Goal: Task Accomplishment & Management: Manage account settings

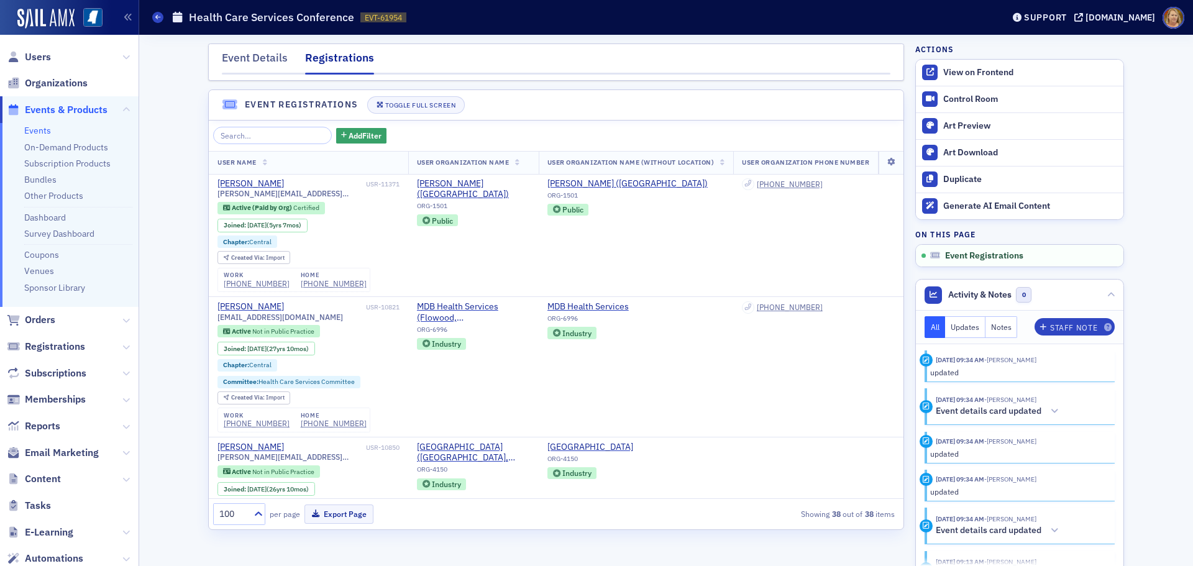
click at [66, 111] on span "Events & Products" at bounding box center [66, 110] width 83 height 14
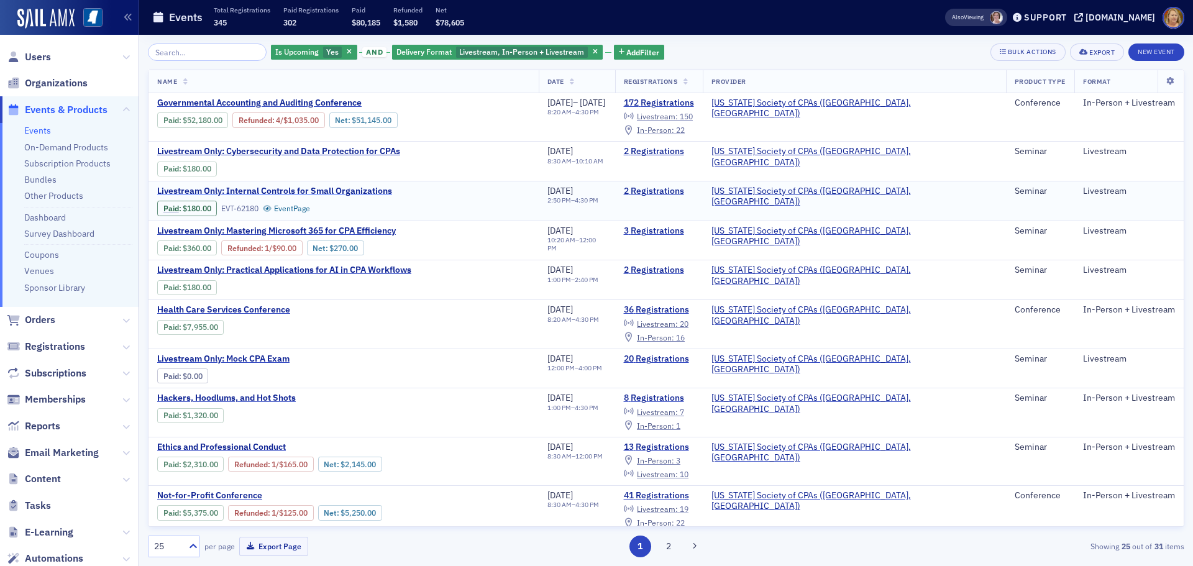
click at [345, 193] on span "Livestream Only: Internal Controls for Small Organizations" at bounding box center [274, 191] width 235 height 11
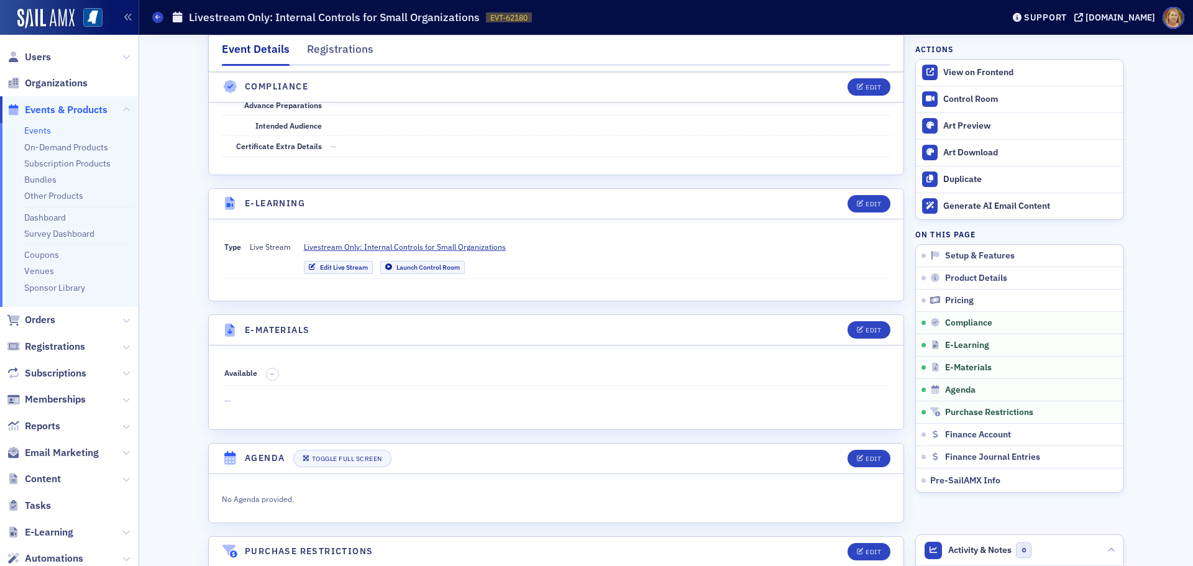
scroll to position [1553, 0]
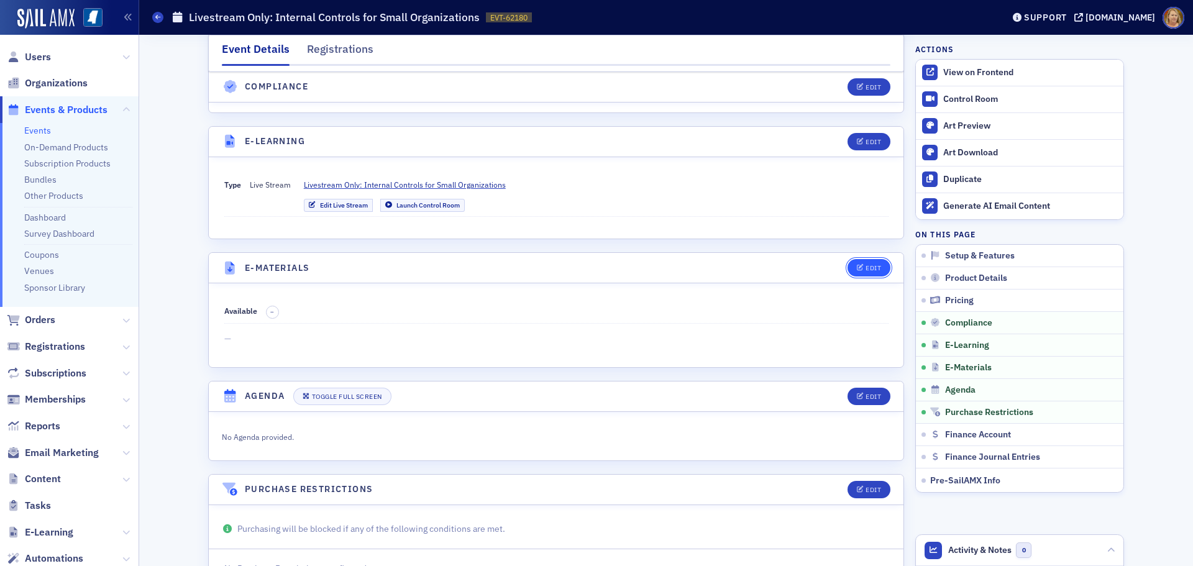
click at [859, 270] on icon "button" at bounding box center [860, 268] width 7 height 7
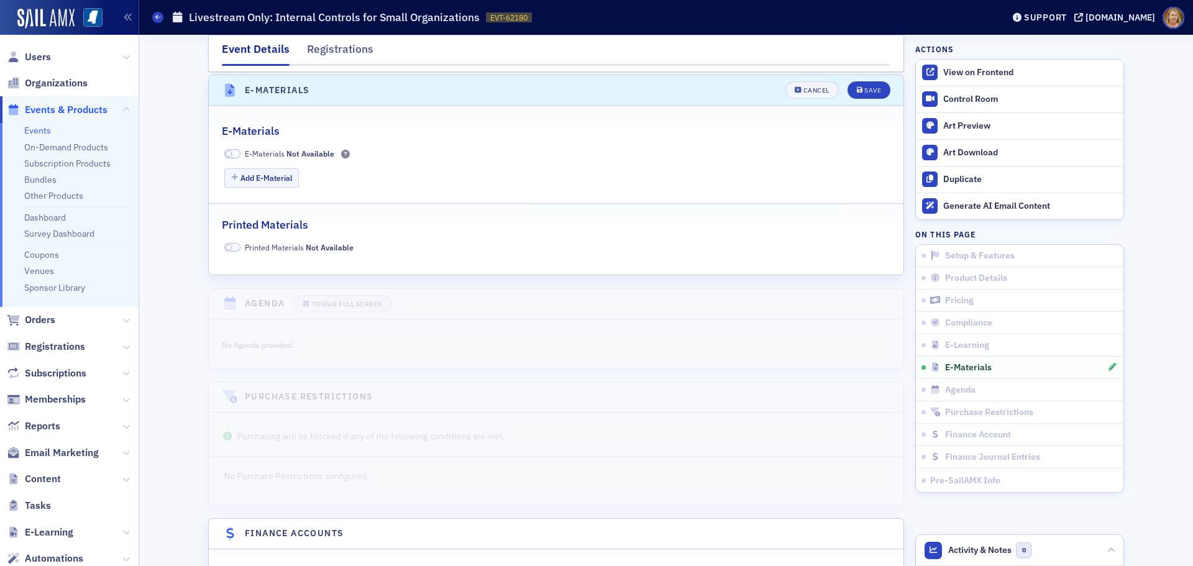
scroll to position [1734, 0]
click at [280, 176] on button "Add E-Material" at bounding box center [261, 175] width 75 height 19
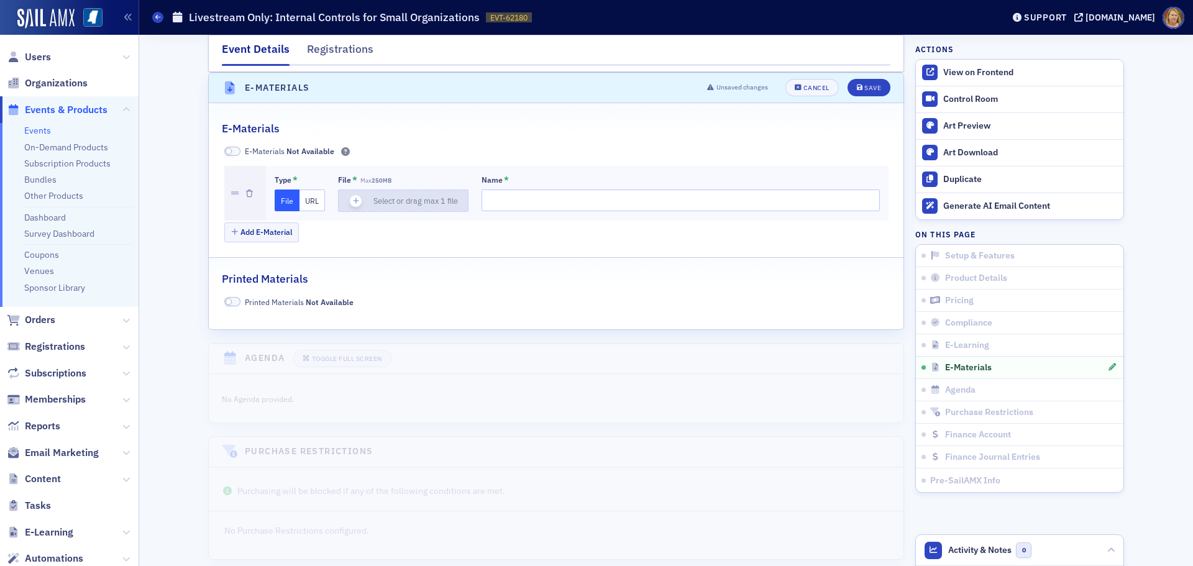
click at [350, 199] on icon "button" at bounding box center [355, 200] width 11 height 11
type input "Internal-Controls-for-Small-Organizations-ppt"
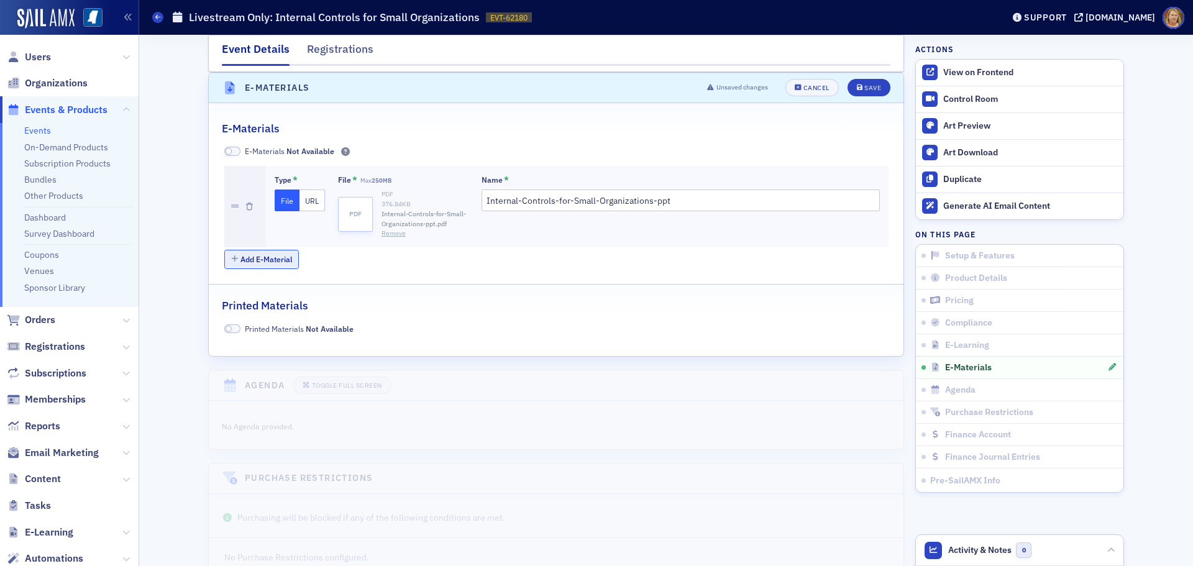
click at [260, 257] on button "Add E-Material" at bounding box center [261, 259] width 75 height 19
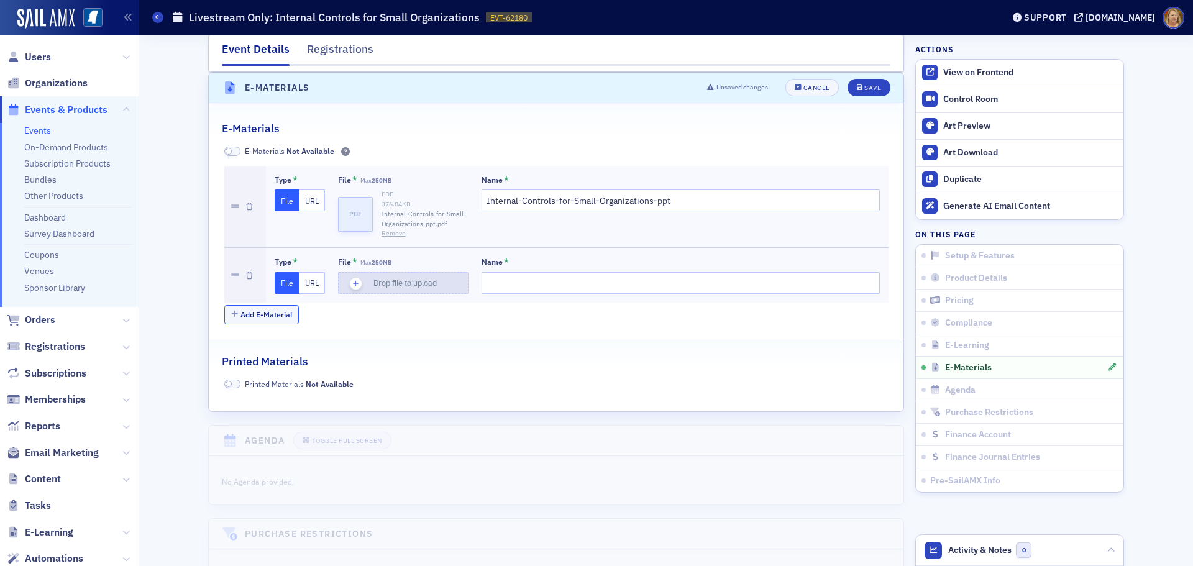
type input "Internal-Controls-for-Small-Organizations"
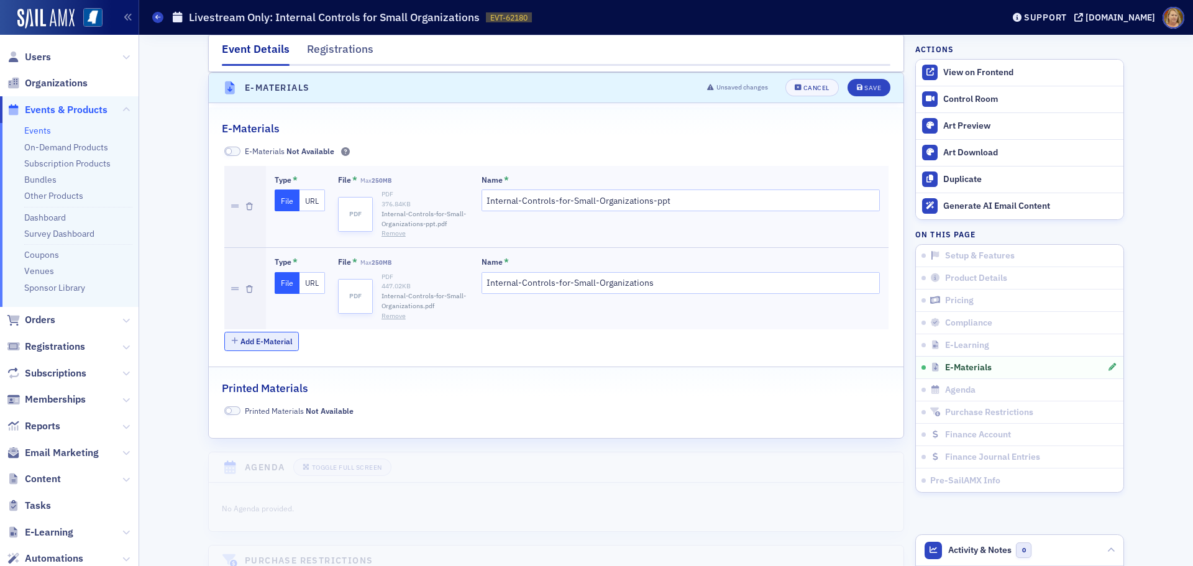
click at [250, 339] on button "Add E-Material" at bounding box center [261, 341] width 75 height 19
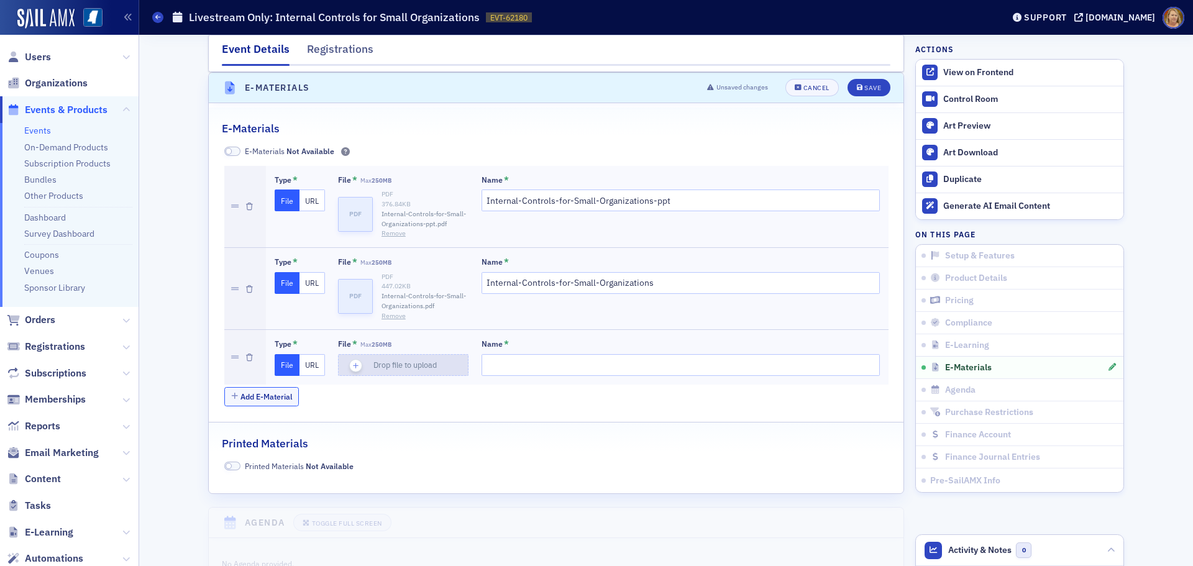
type input "Practical-Applications-of-AI-in-CPA-Workflows-ppt"
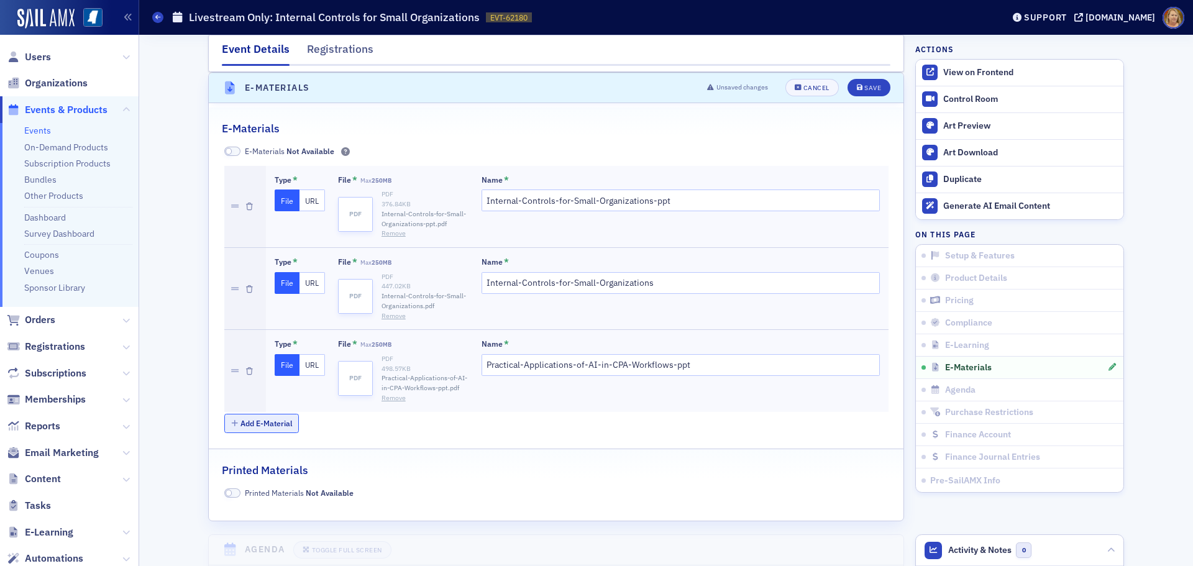
click at [273, 425] on button "Add E-Material" at bounding box center [261, 423] width 75 height 19
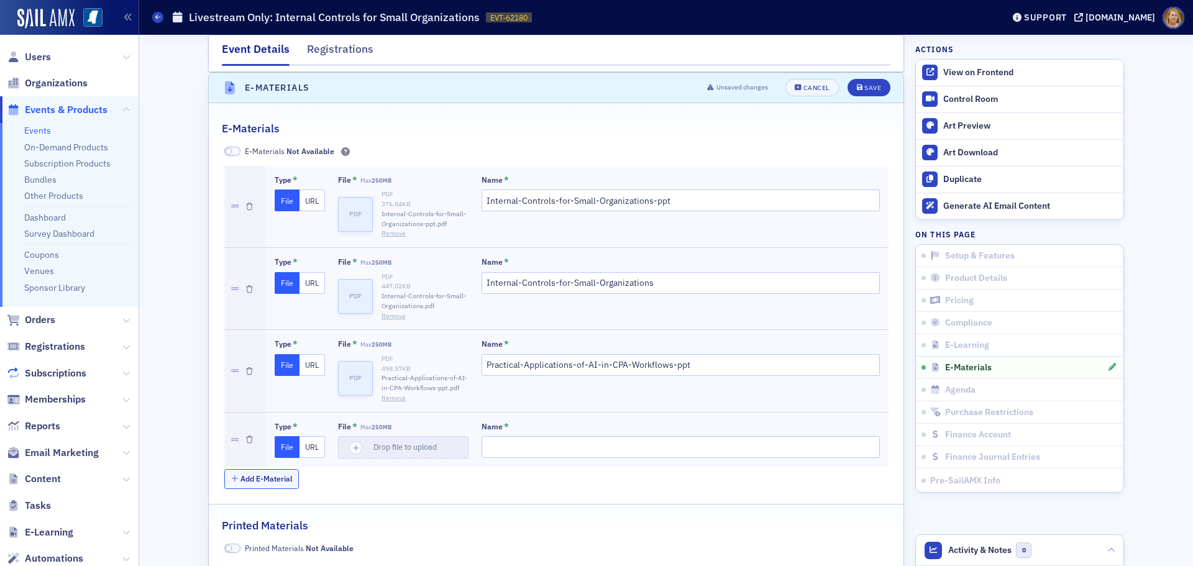
type input "Practical-Applications-of-AI-in-CPA-Workflows"
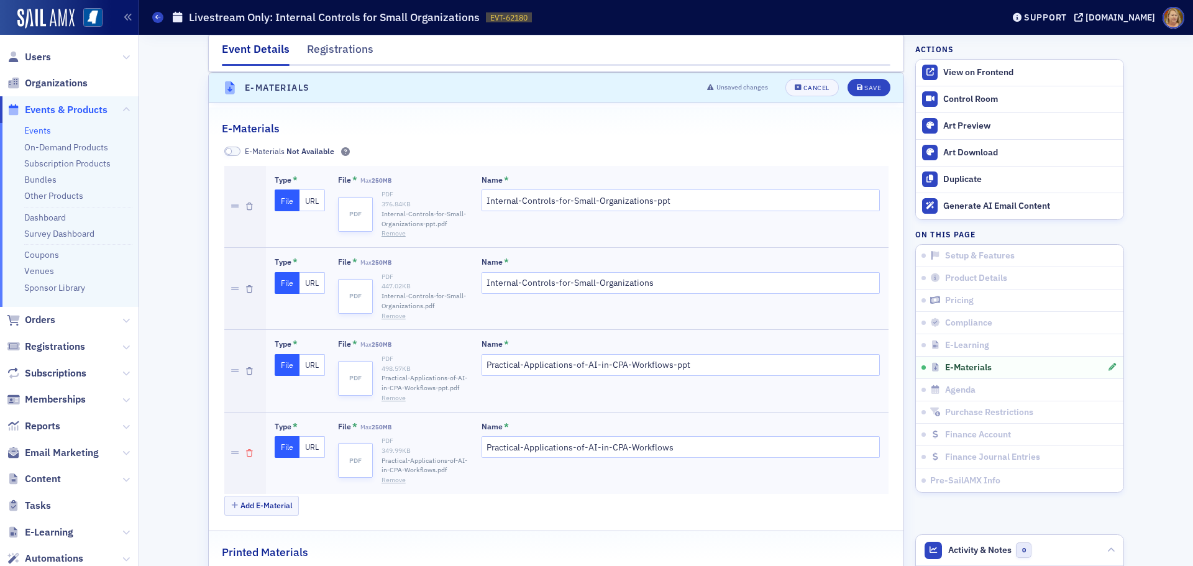
click at [246, 452] on icon "button" at bounding box center [249, 453] width 7 height 7
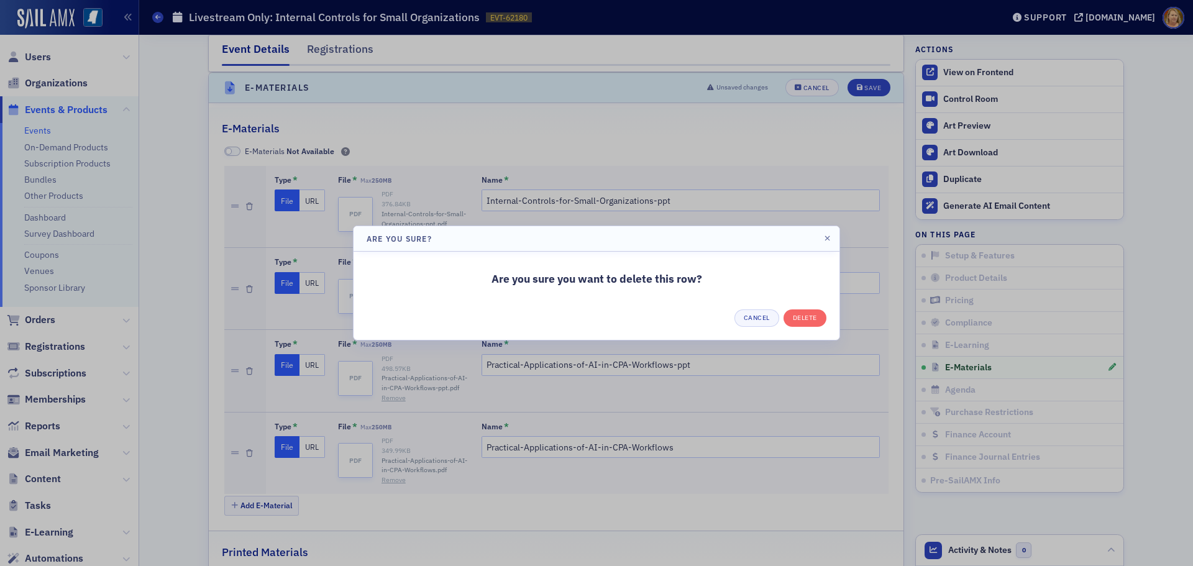
click at [244, 368] on div at bounding box center [596, 283] width 1193 height 566
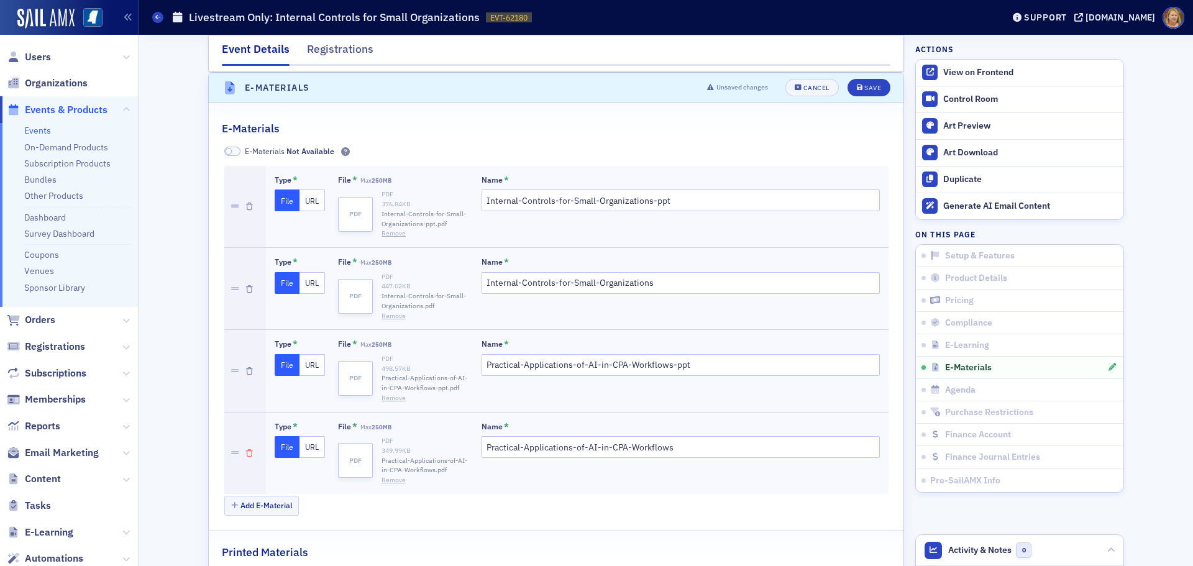
click at [246, 455] on icon "button" at bounding box center [249, 453] width 7 height 7
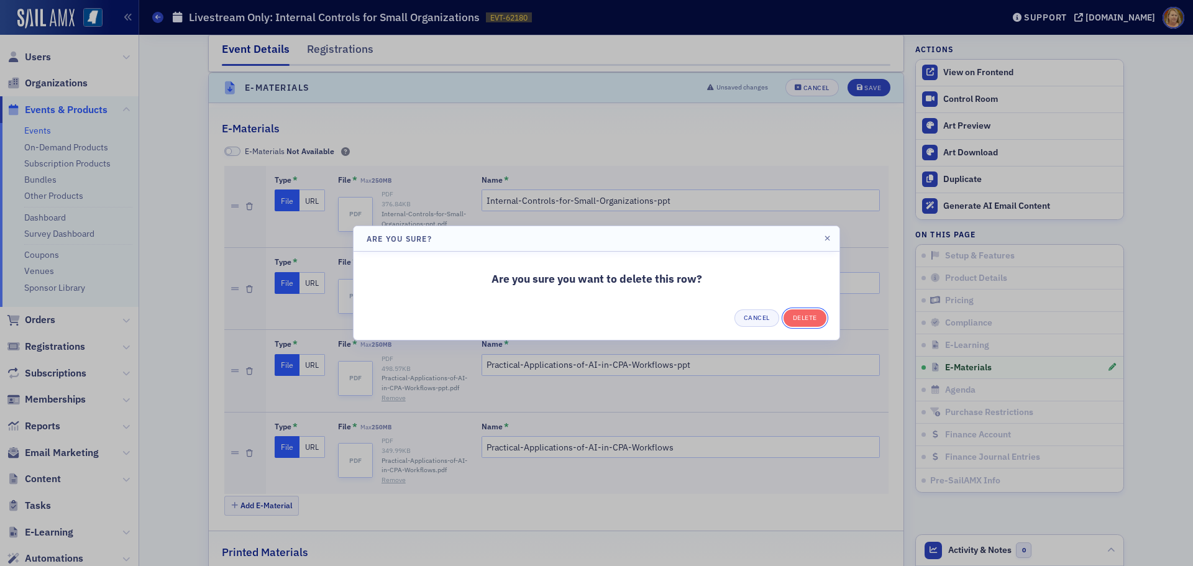
click at [799, 319] on button "Delete" at bounding box center [805, 317] width 43 height 17
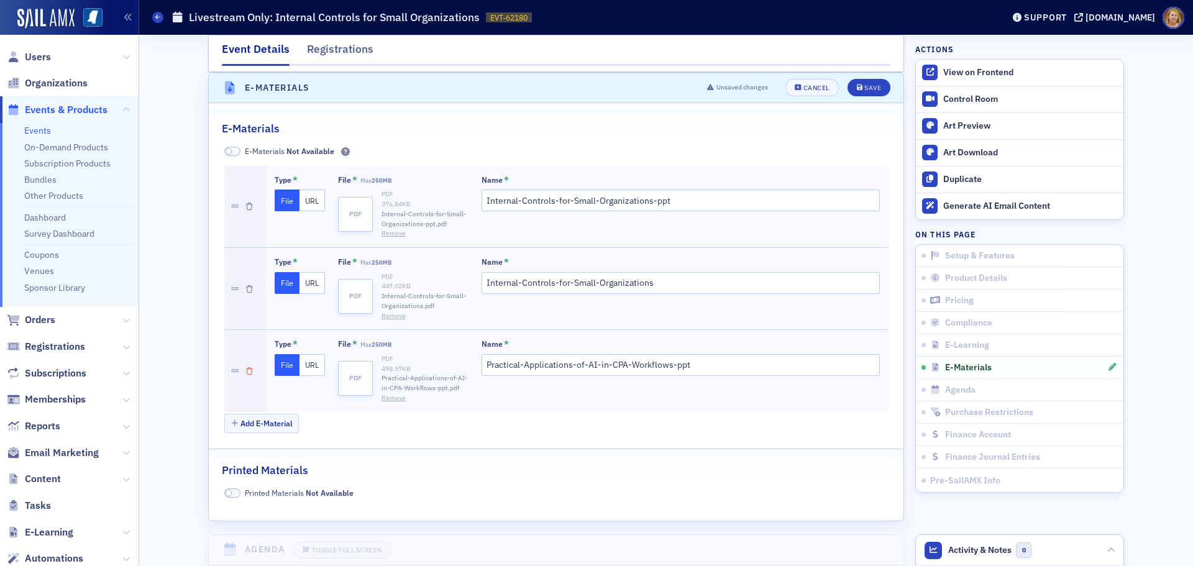
click at [241, 371] on div at bounding box center [245, 370] width 42 height 81
click at [246, 368] on icon "button" at bounding box center [249, 371] width 7 height 7
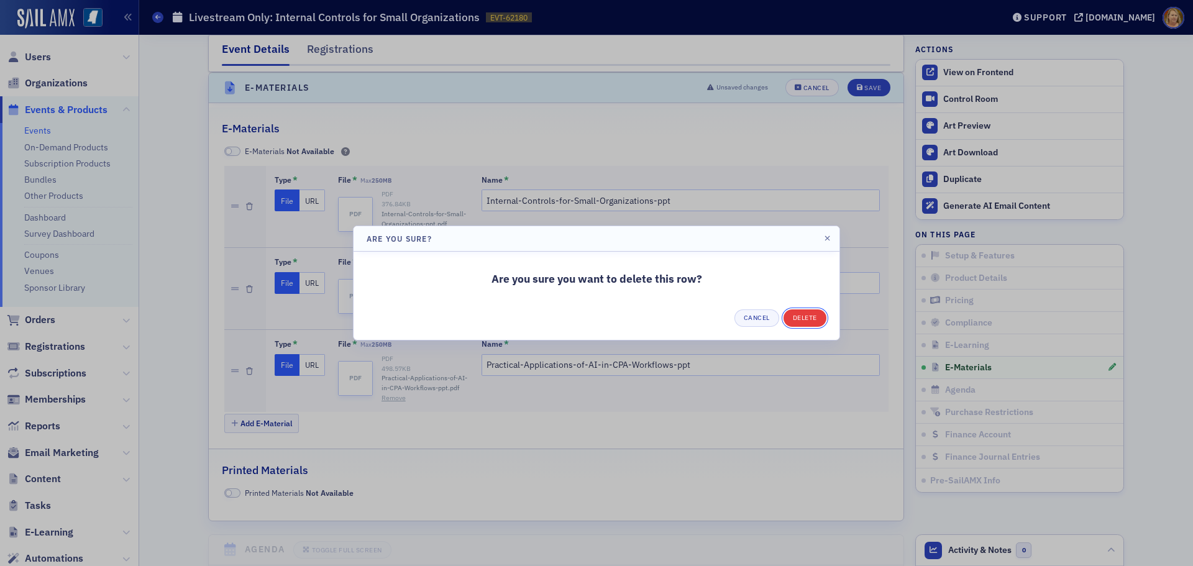
click at [803, 316] on button "Delete" at bounding box center [805, 317] width 43 height 17
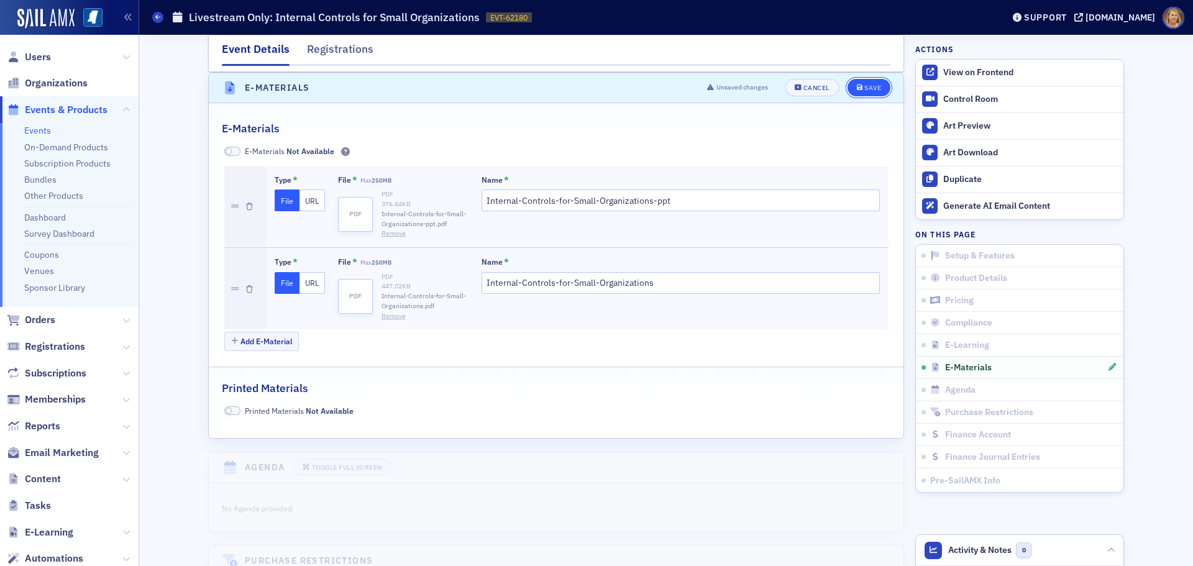
click at [857, 86] on icon "submit" at bounding box center [860, 88] width 6 height 7
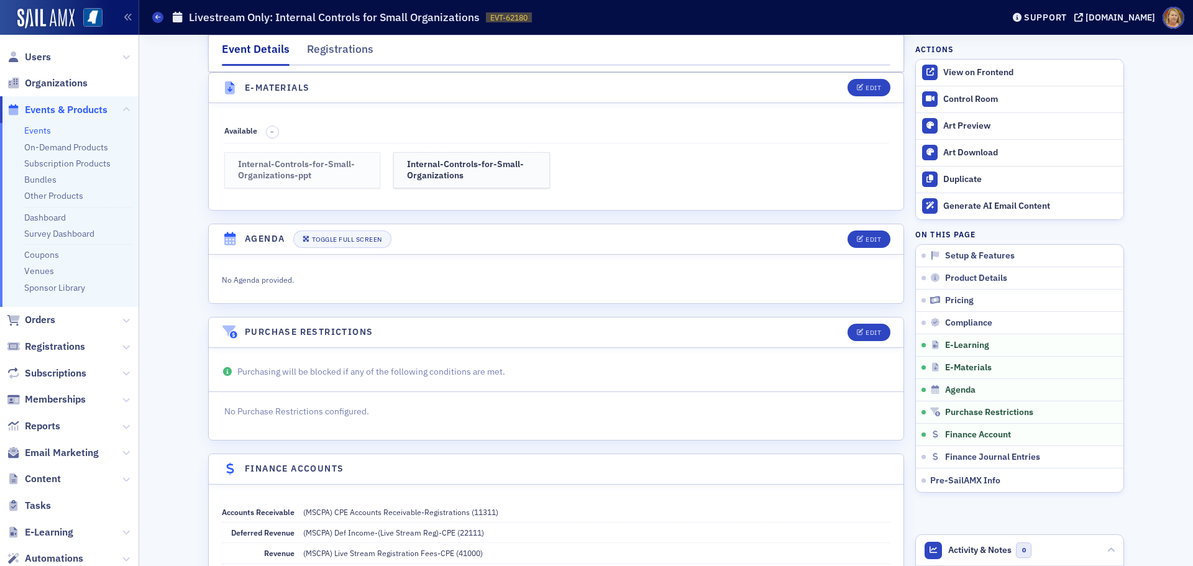
click at [352, 168] on h3 "Internal-Controls-for-Small-Organizations-ppt" at bounding box center [302, 170] width 129 height 22
click at [866, 88] on div "Edit" at bounding box center [874, 88] width 16 height 7
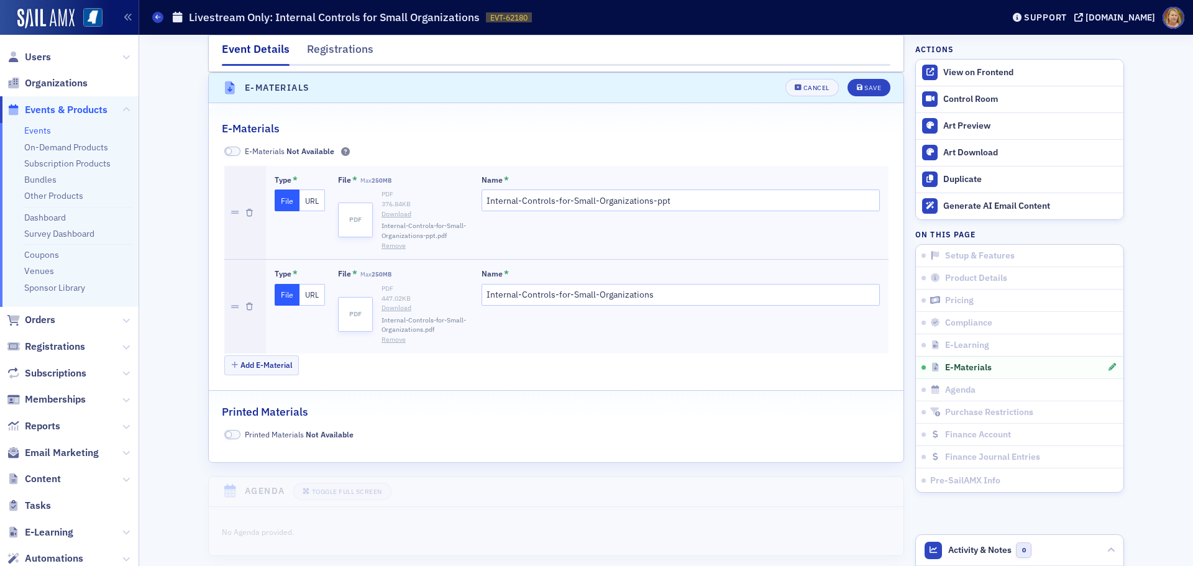
click at [394, 244] on button "Remove" at bounding box center [394, 246] width 24 height 10
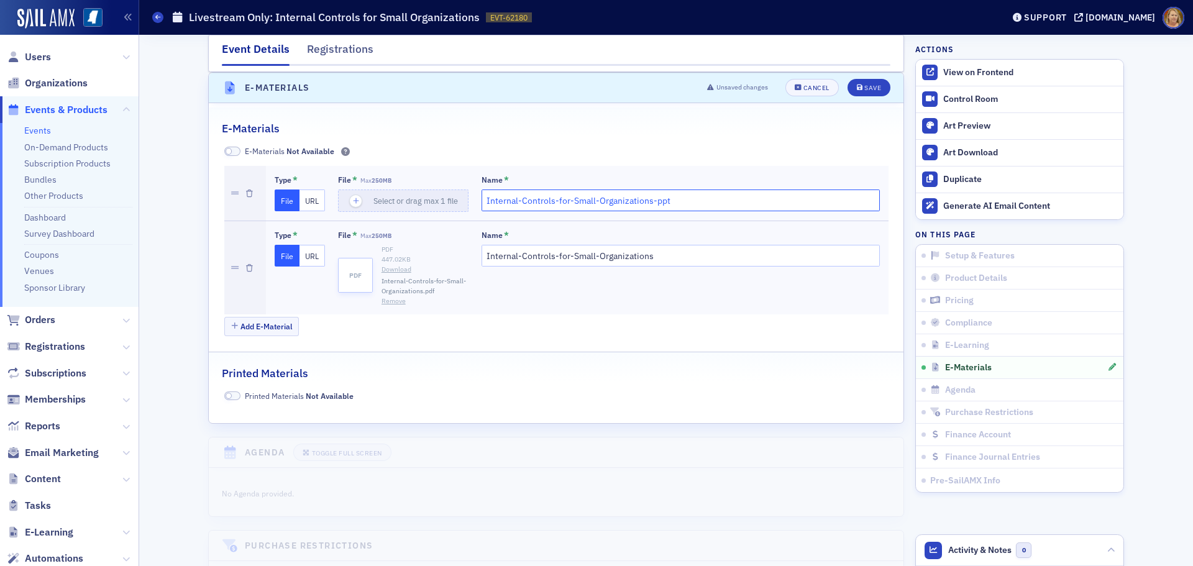
drag, startPoint x: 665, startPoint y: 202, endPoint x: 480, endPoint y: 196, distance: 184.6
click at [482, 196] on input "Internal-Controls-for-Small-Organizations-ppt" at bounding box center [681, 201] width 398 height 22
click at [864, 86] on div "Save" at bounding box center [872, 88] width 17 height 7
click at [246, 192] on icon "button" at bounding box center [249, 193] width 7 height 7
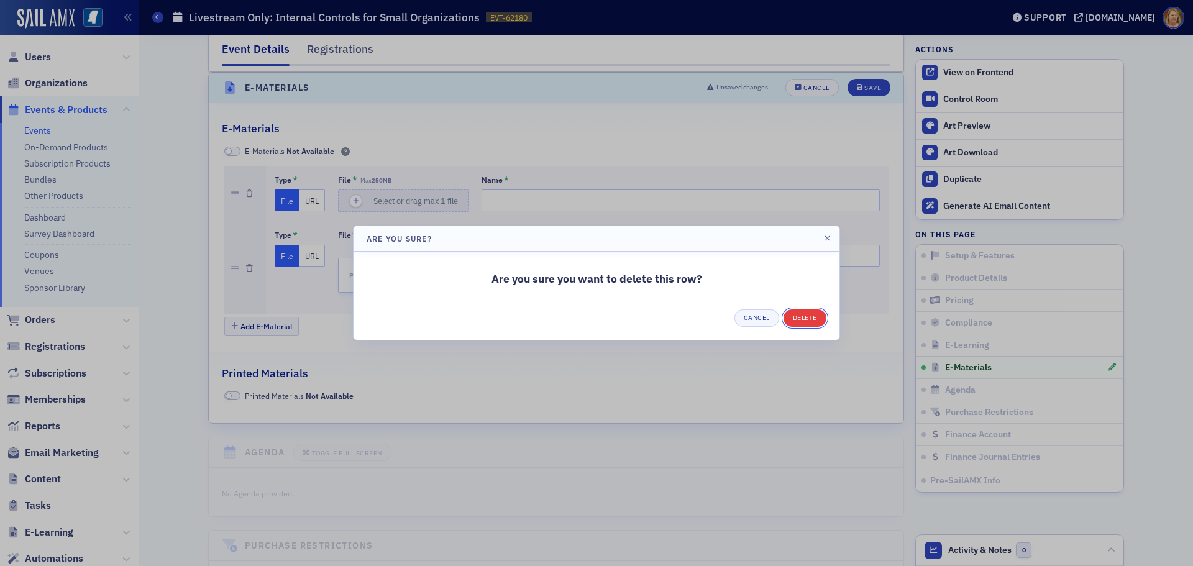
click at [810, 313] on button "Delete" at bounding box center [805, 317] width 43 height 17
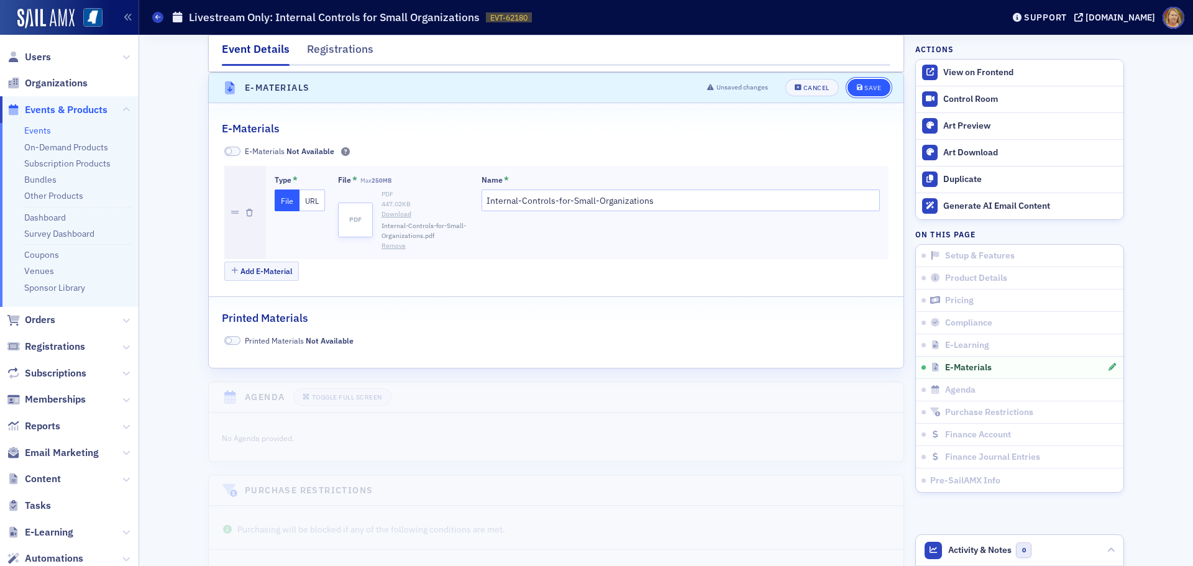
click at [867, 86] on div "Save" at bounding box center [872, 88] width 17 height 7
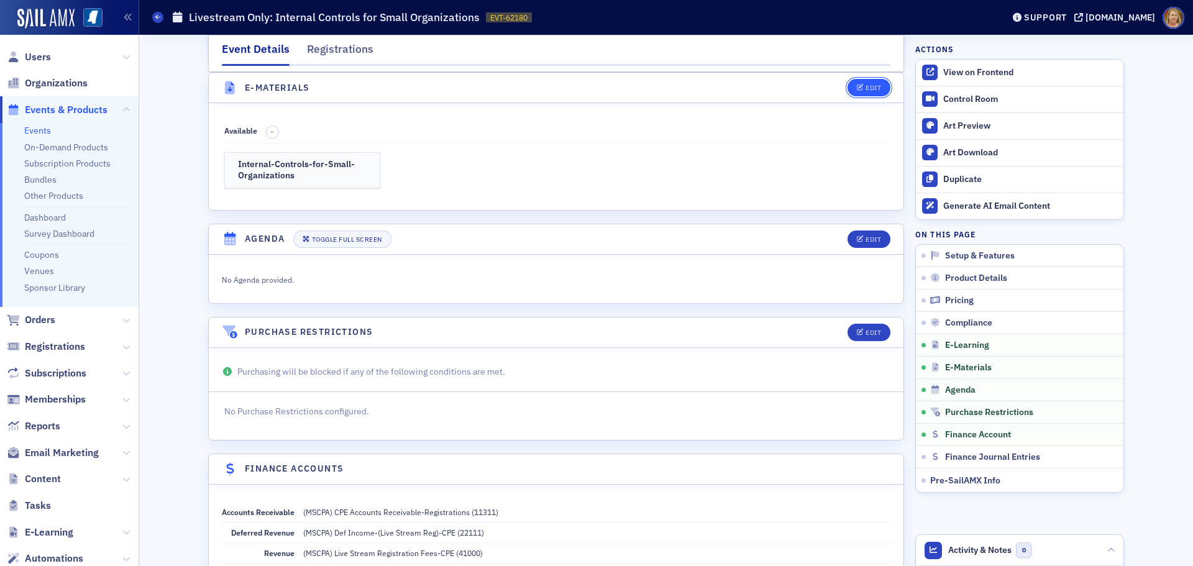
click at [866, 89] on div "Edit" at bounding box center [874, 88] width 16 height 7
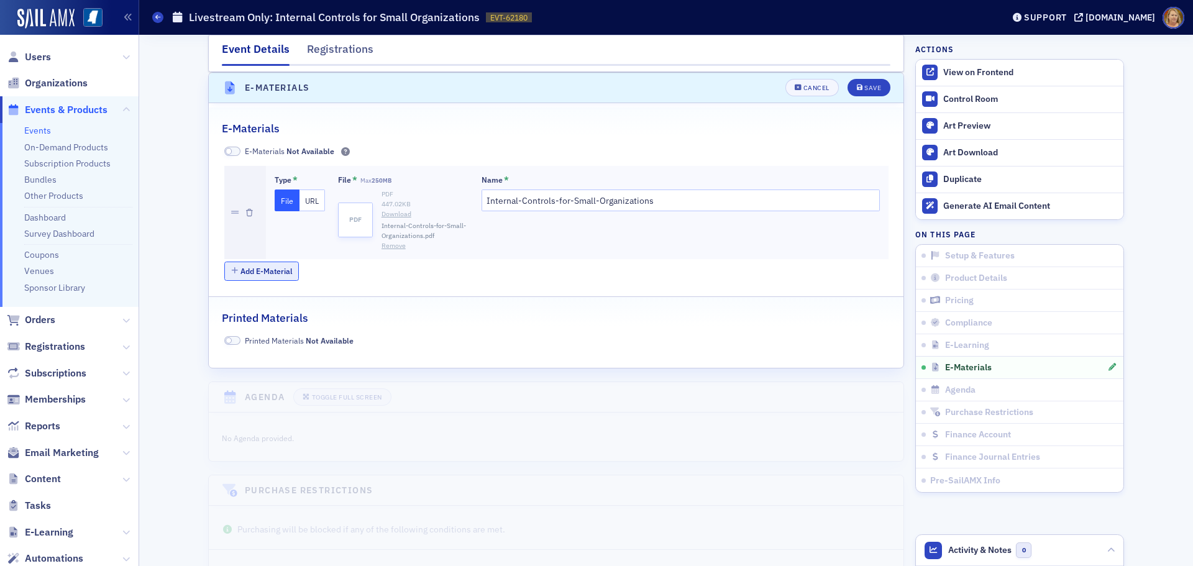
click at [263, 273] on button "Add E-Material" at bounding box center [261, 271] width 75 height 19
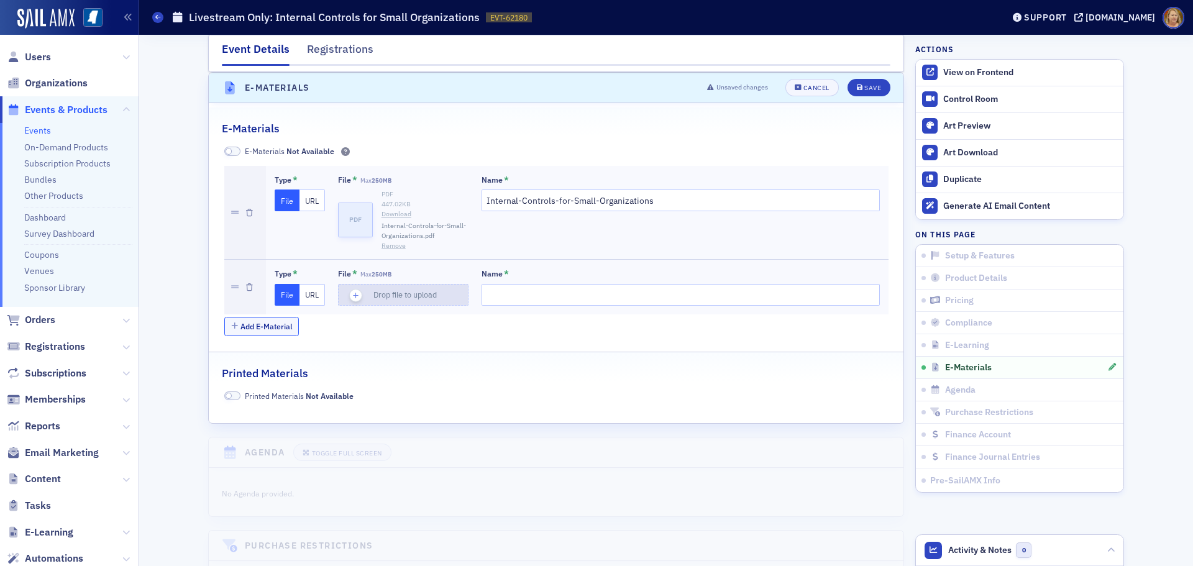
type input "Internal-Controls-for-Small-Organizations"
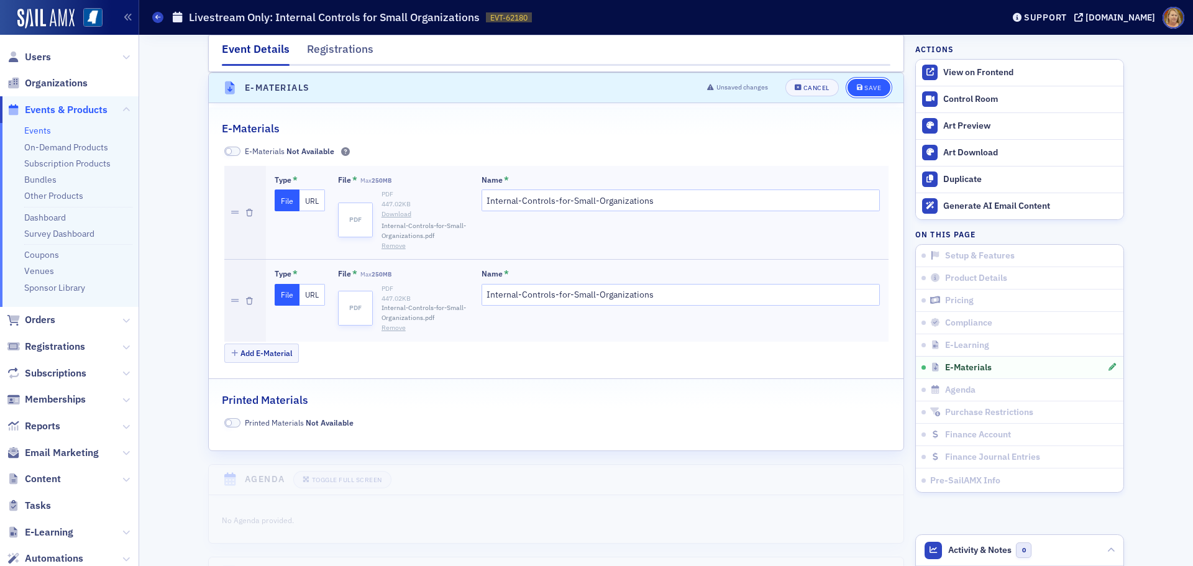
click at [868, 88] on div "Save" at bounding box center [872, 88] width 17 height 7
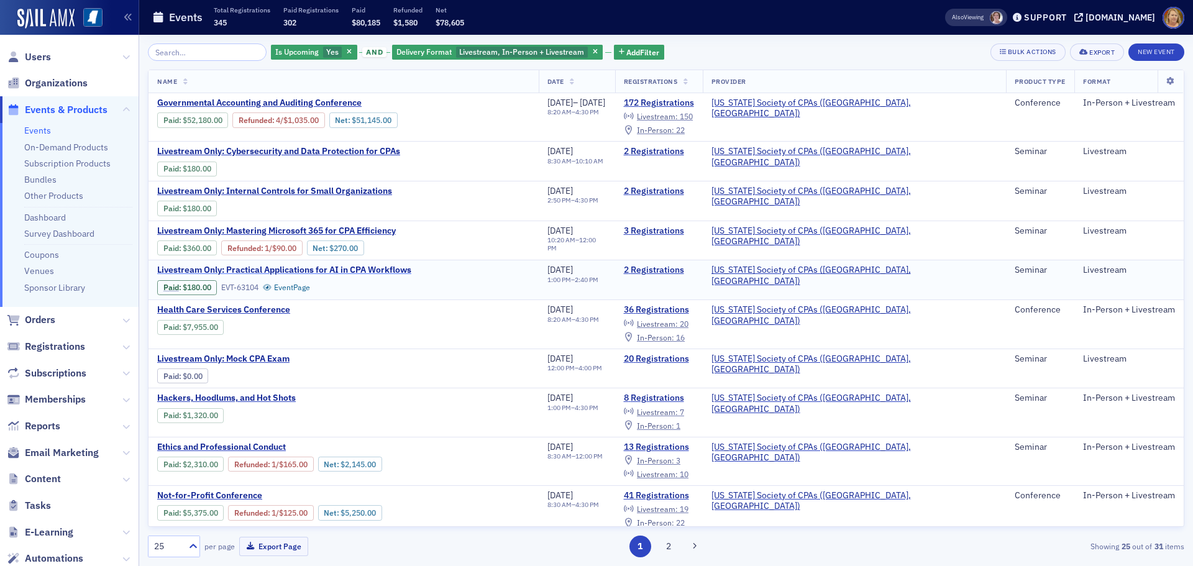
click at [268, 273] on span "Livestream Only: Practical Applications for AI in CPA Workflows" at bounding box center [284, 270] width 254 height 11
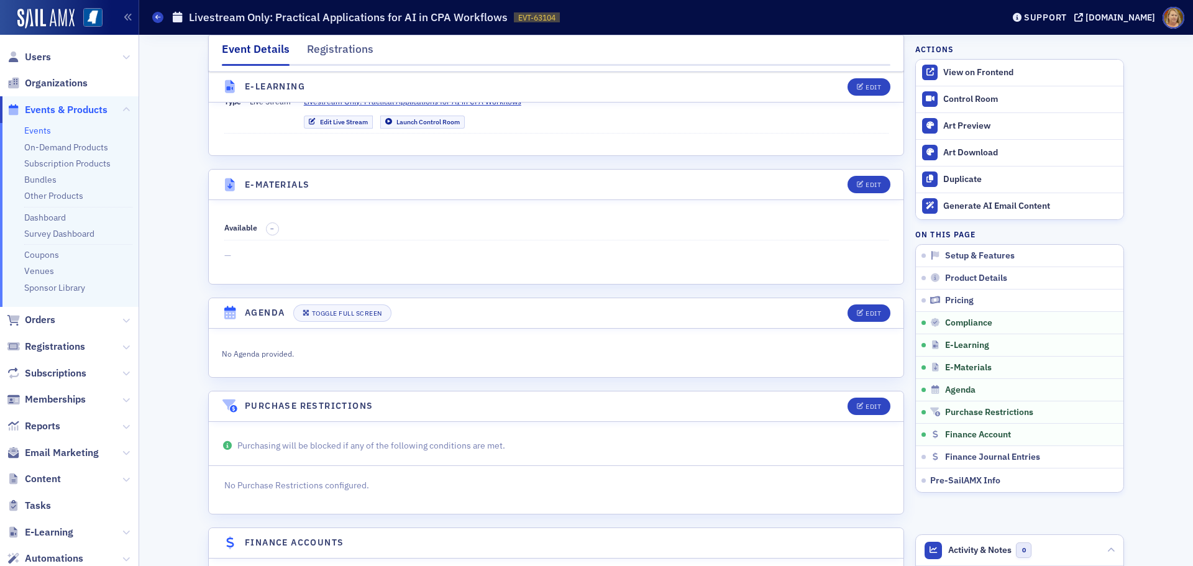
scroll to position [1616, 0]
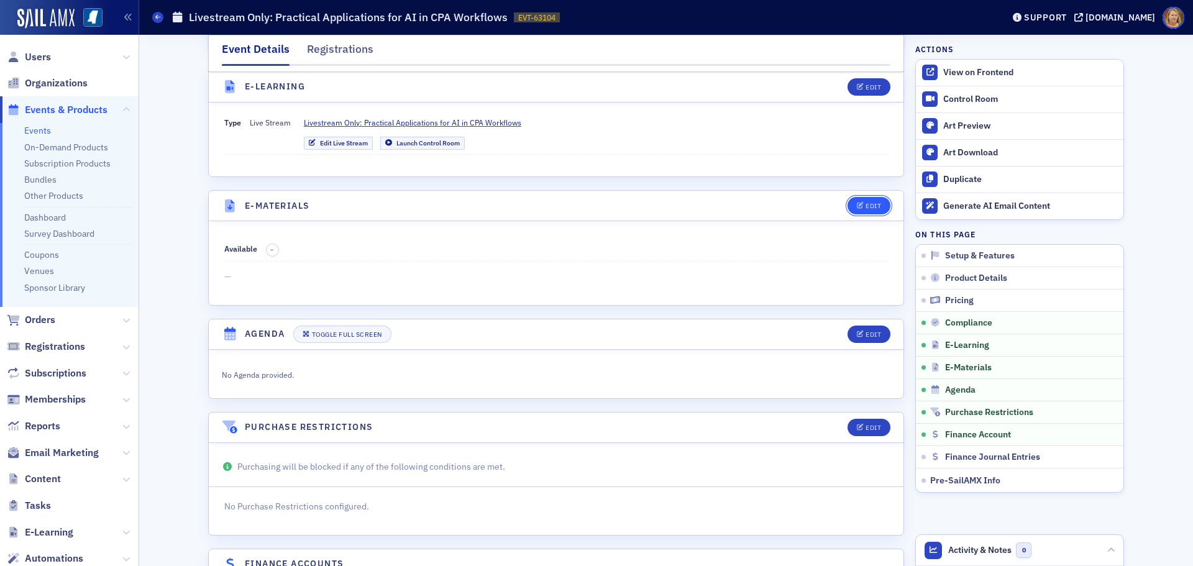
click at [860, 205] on span "Edit" at bounding box center [869, 206] width 24 height 7
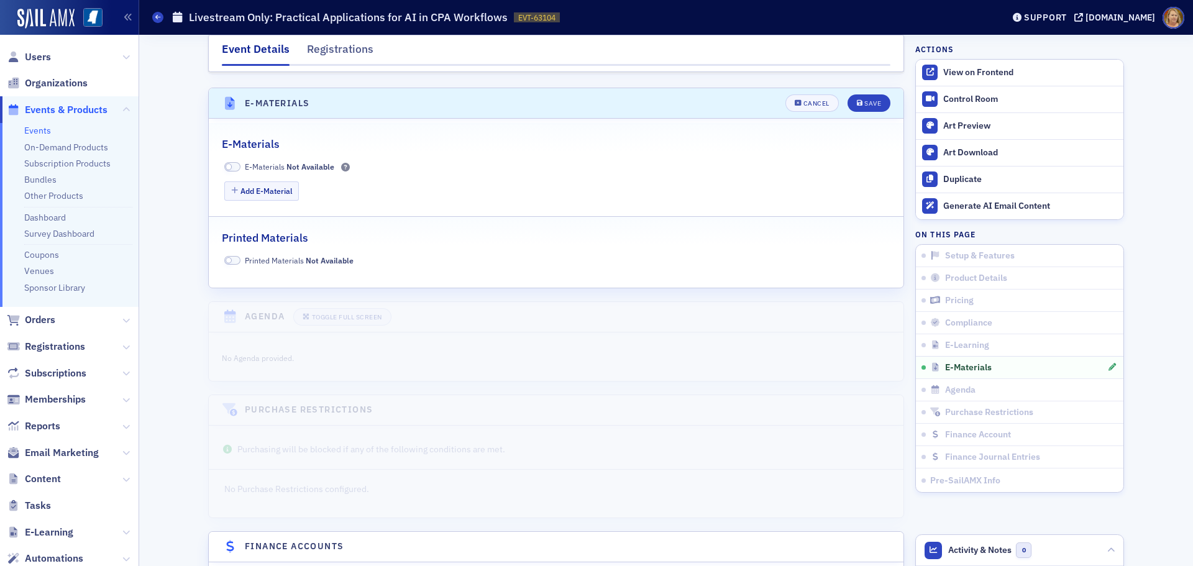
scroll to position [1734, 0]
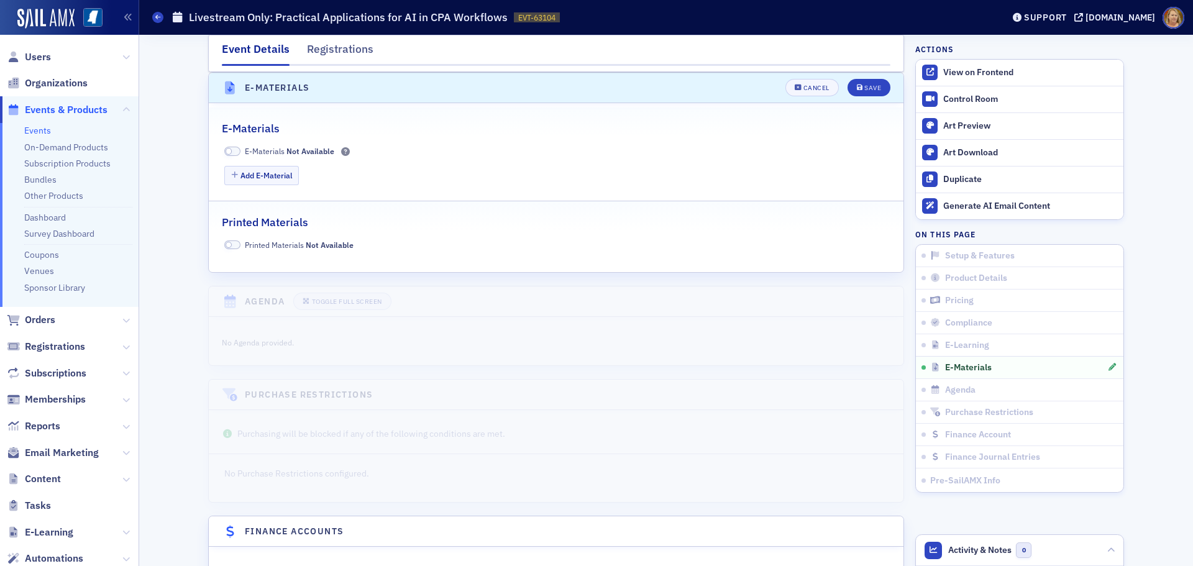
click at [234, 152] on span at bounding box center [232, 151] width 16 height 9
click at [260, 170] on button "Add E-Material" at bounding box center [261, 175] width 75 height 19
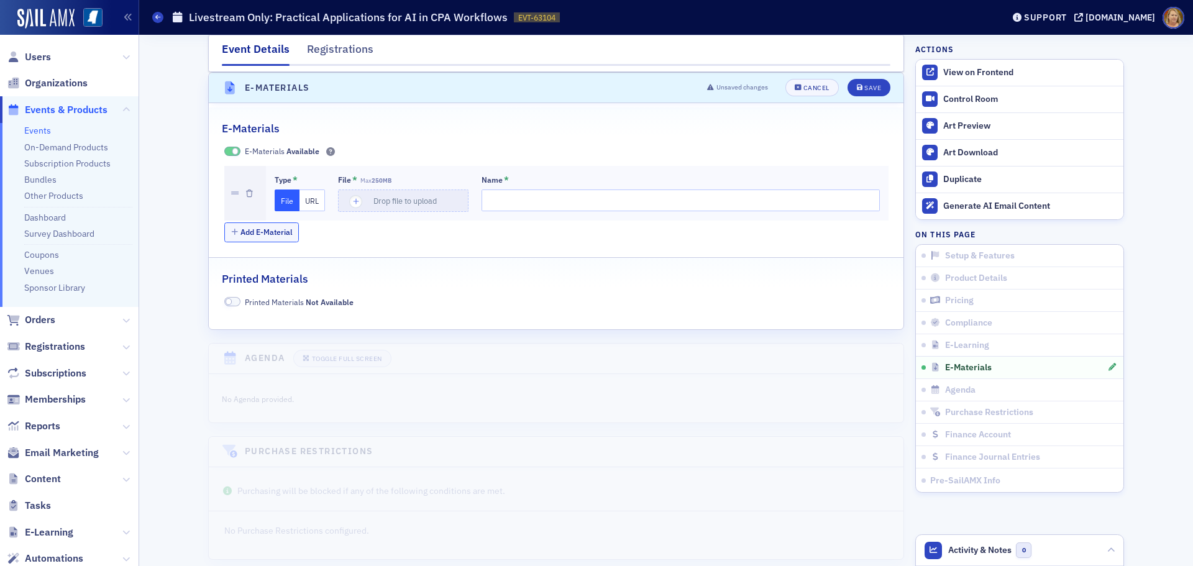
type input "Practical-Applications-of-AI-in-CPA-Workflows-ppt"
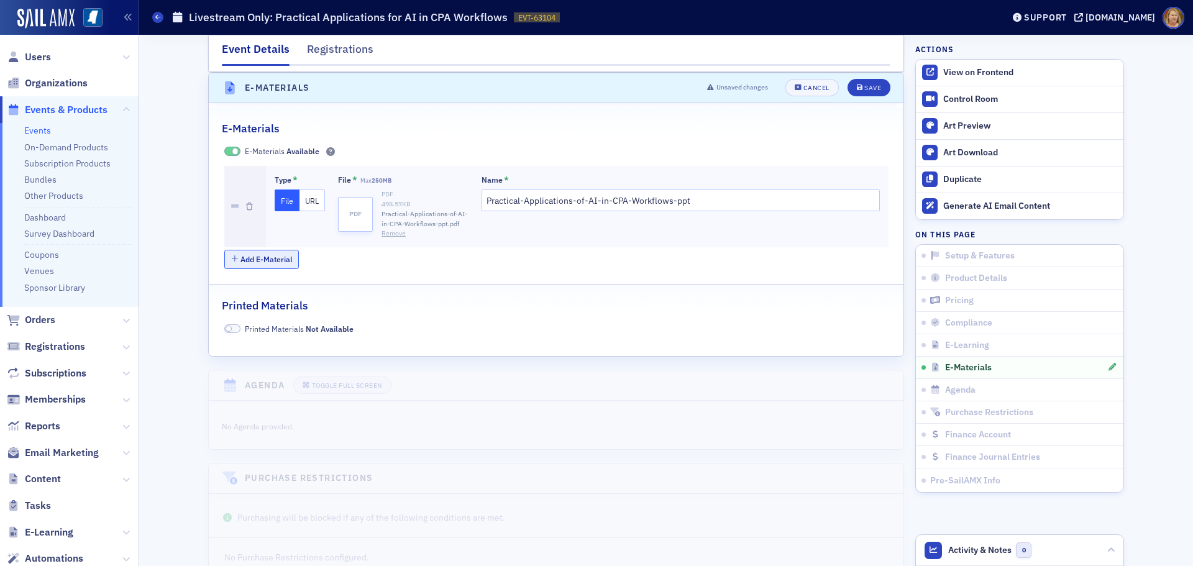
click at [270, 260] on button "Add E-Material" at bounding box center [261, 259] width 75 height 19
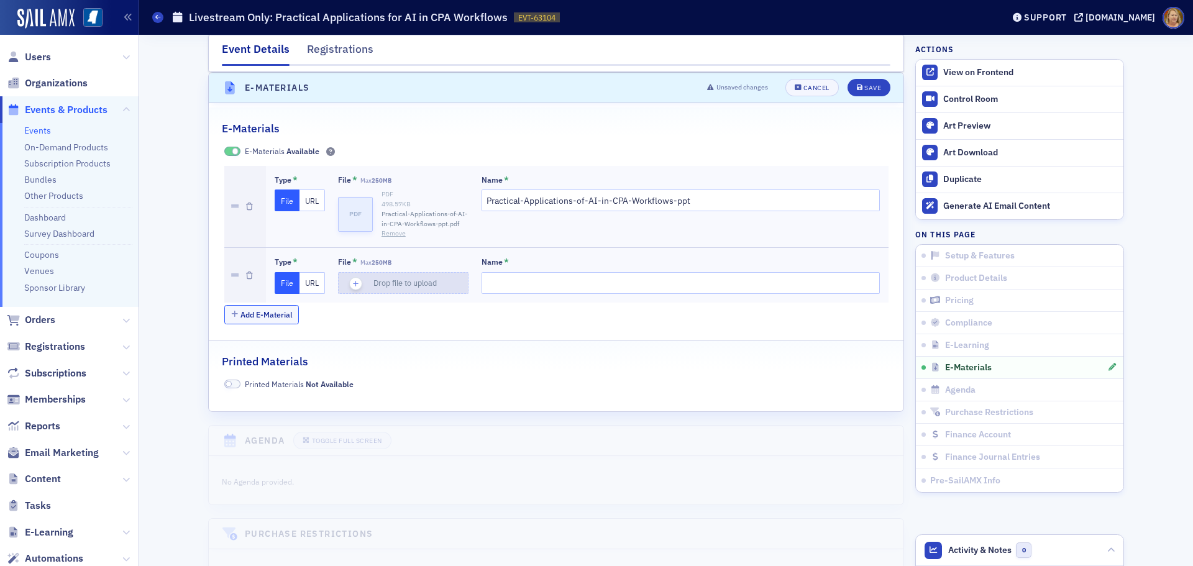
type input "Practical-Applications-of-AI-in-CPA-Workflows"
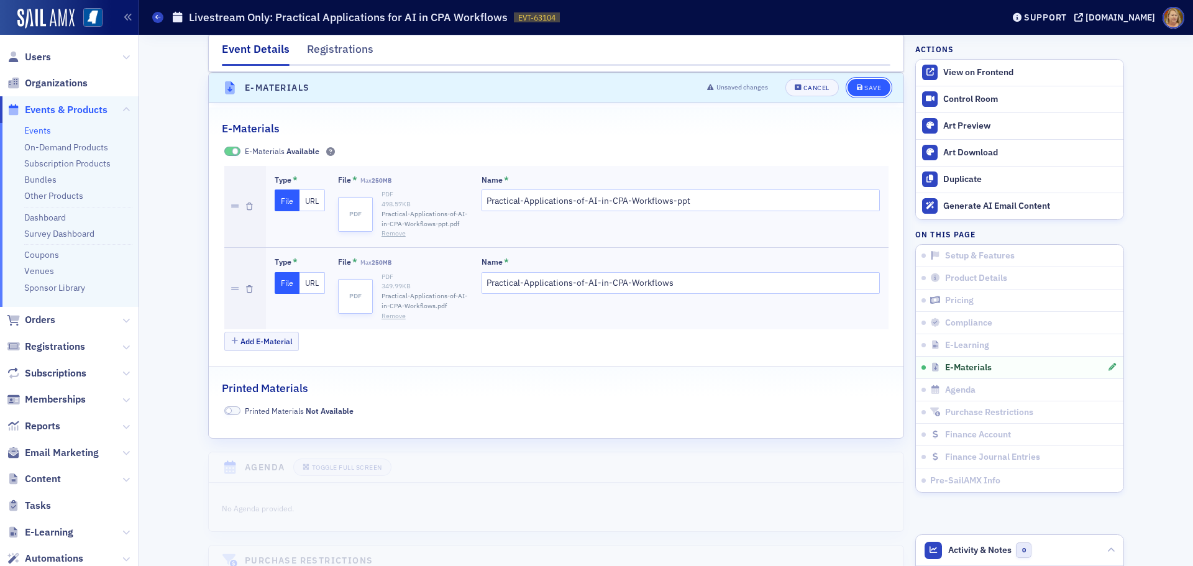
click at [856, 84] on button "Save" at bounding box center [869, 87] width 43 height 17
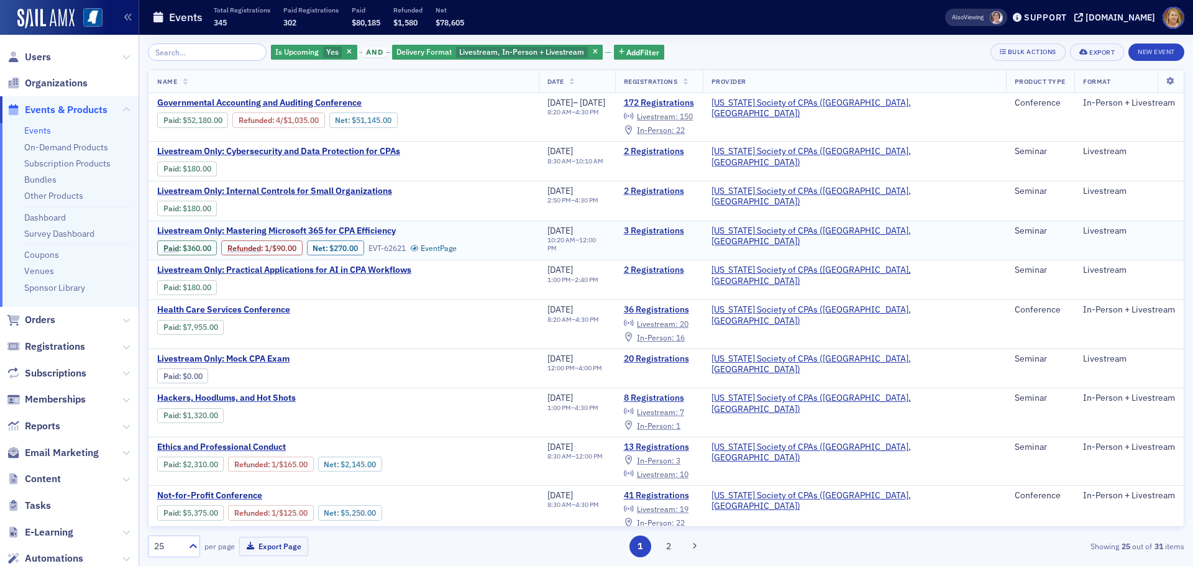
click at [292, 229] on span "Livestream Only: Mastering Microsoft 365 for CPA Efficiency" at bounding box center [276, 231] width 239 height 11
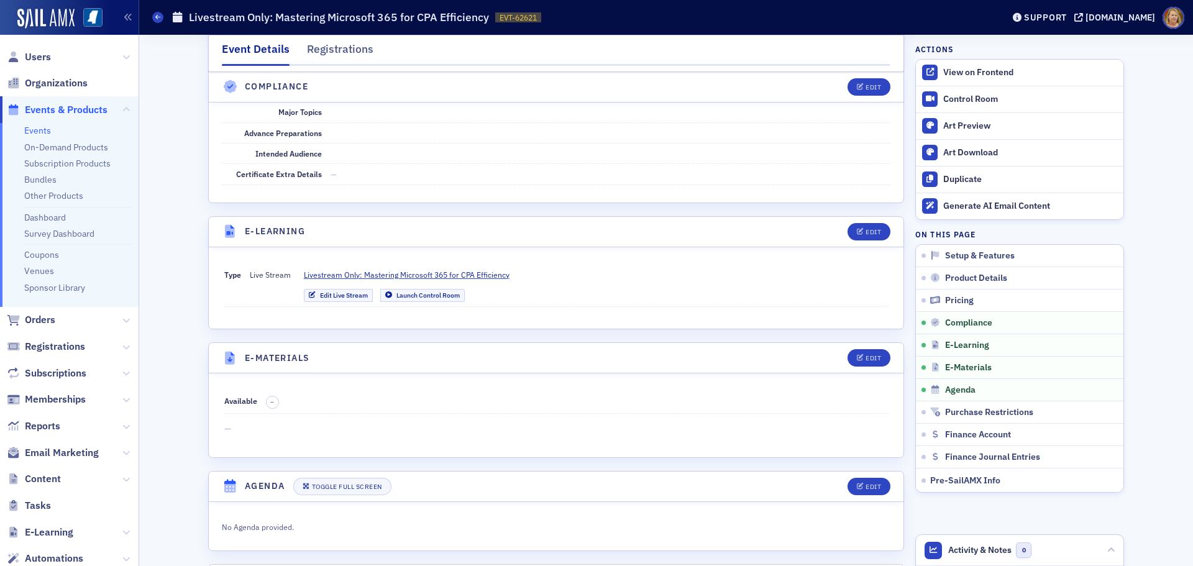
scroll to position [1491, 0]
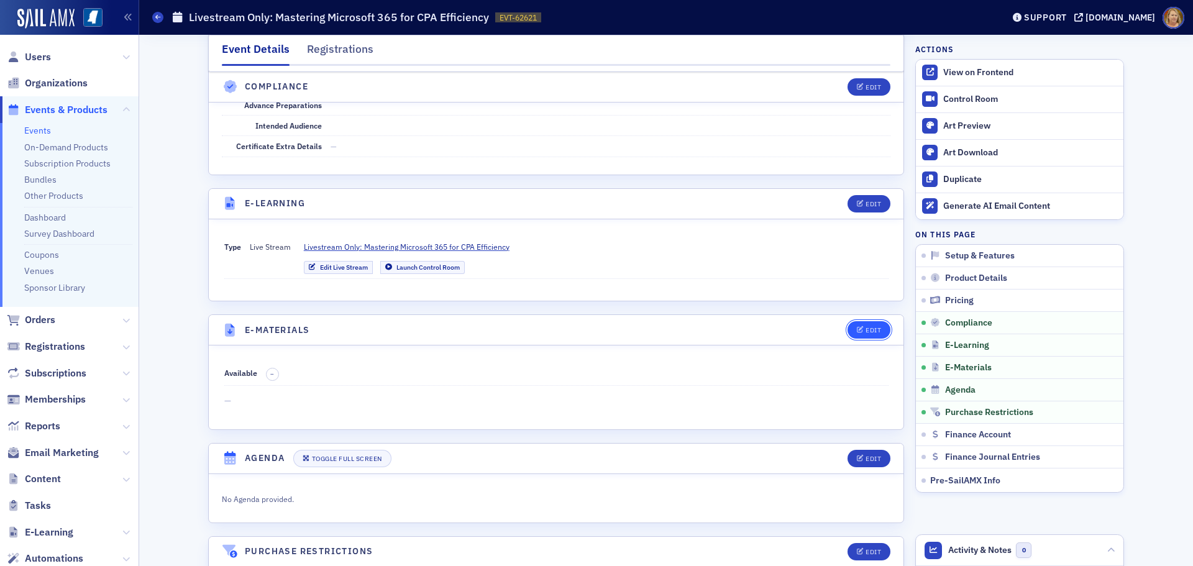
click at [866, 334] on button "Edit" at bounding box center [869, 329] width 43 height 17
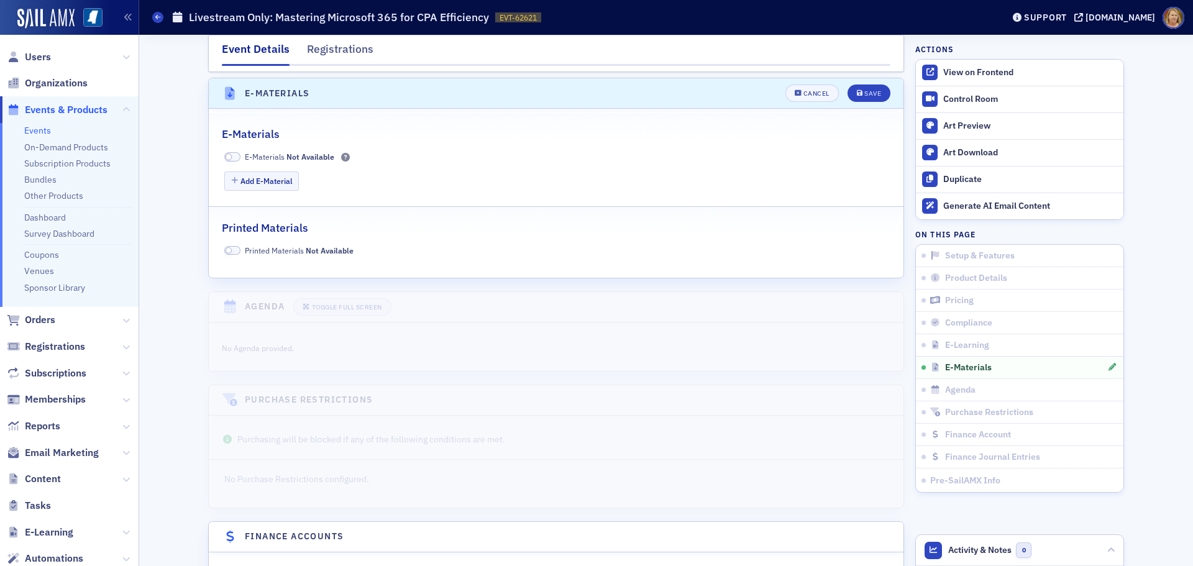
scroll to position [1734, 0]
click at [231, 149] on span at bounding box center [232, 151] width 16 height 9
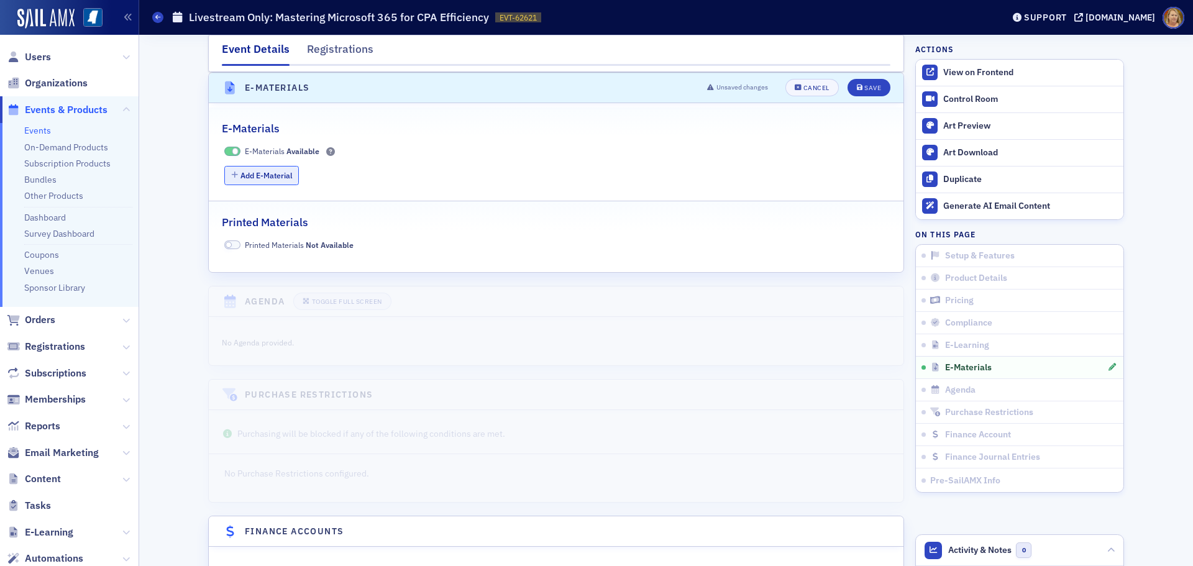
click at [245, 174] on button "Add E-Material" at bounding box center [261, 175] width 75 height 19
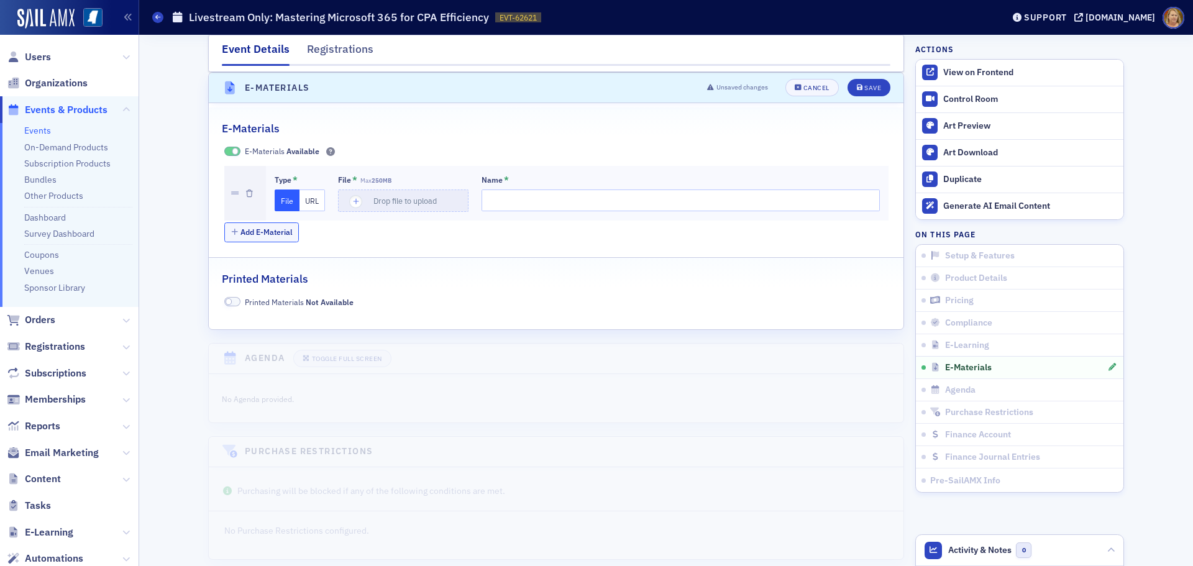
type input "Mastering-Microsoft-365-for-CPA-Efficiency"
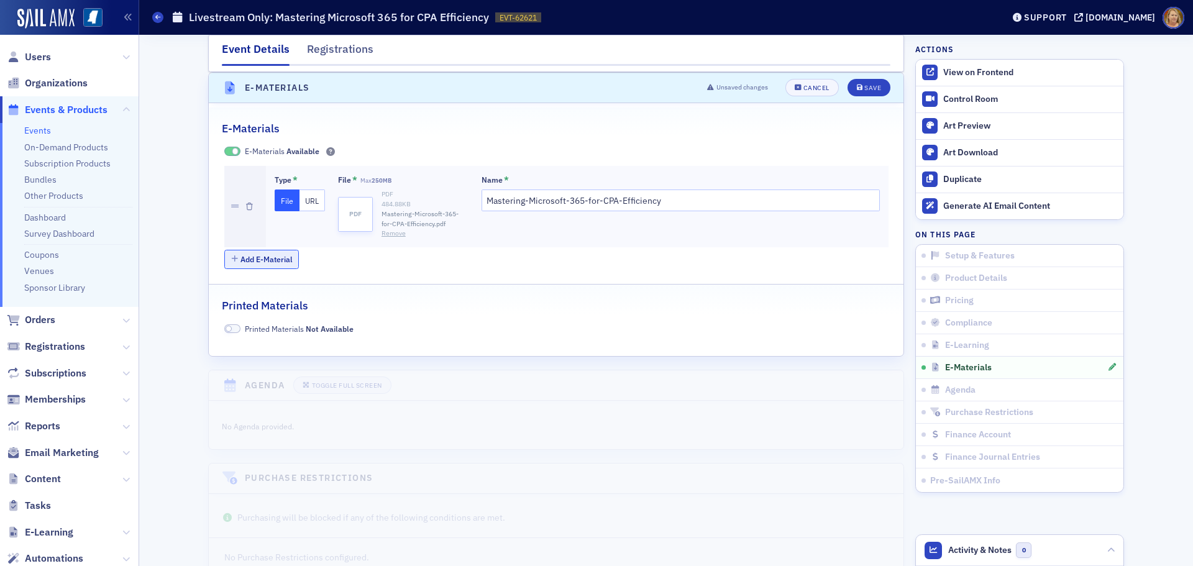
click at [276, 263] on button "Add E-Material" at bounding box center [261, 259] width 75 height 19
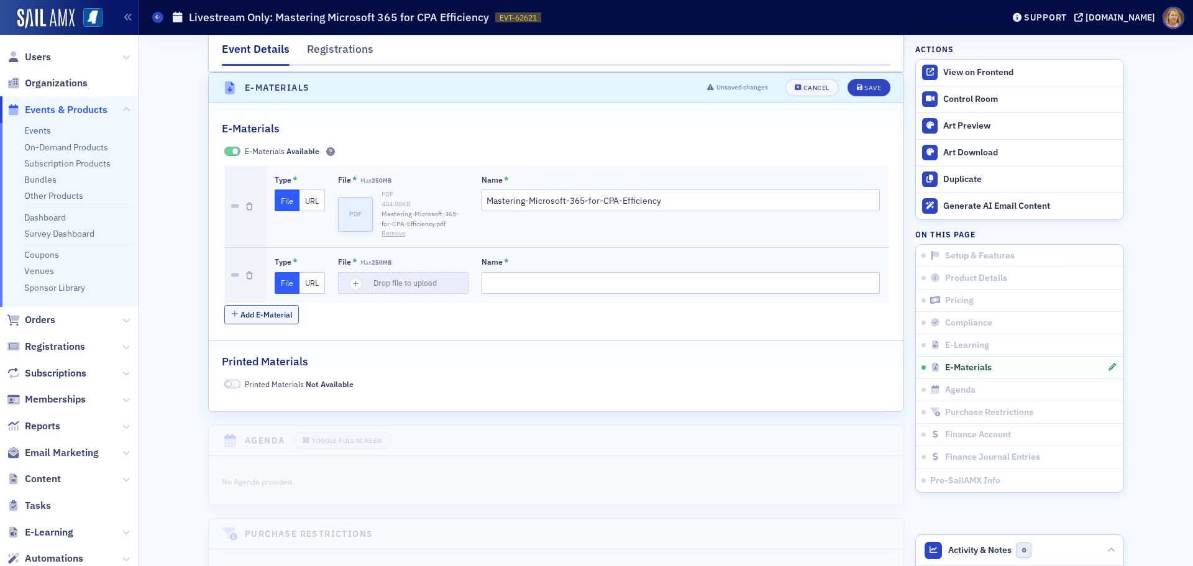
type input "Mastering-Microsoft-365-for-CPA-Effeciency-ppt"
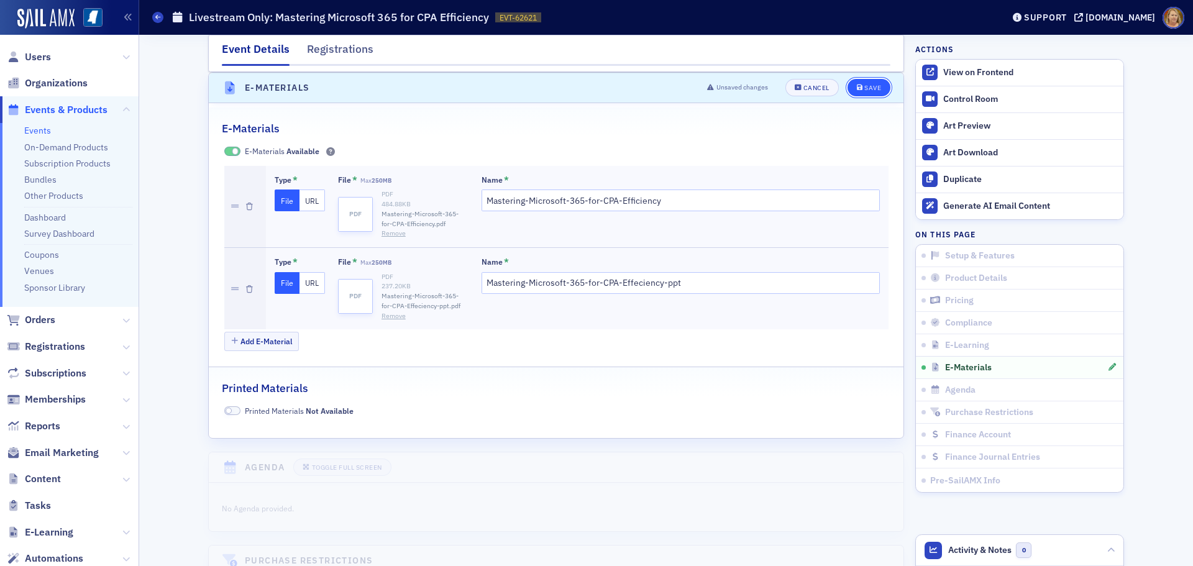
click at [859, 90] on span "Save" at bounding box center [869, 88] width 24 height 7
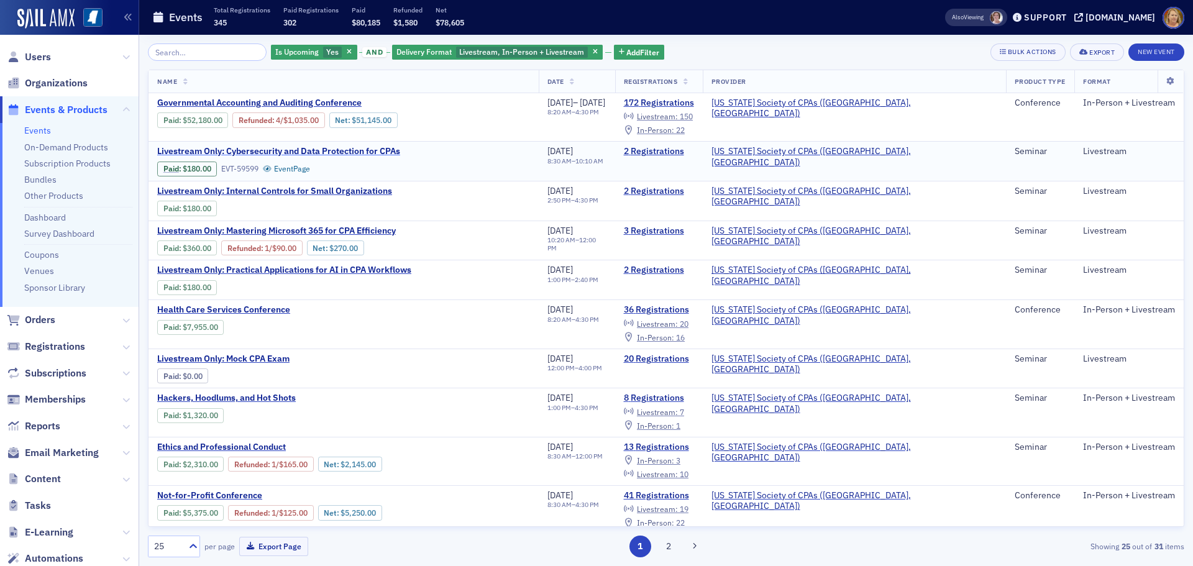
click at [306, 149] on span "Livestream Only: Cybersecurity and Data Protection for CPAs" at bounding box center [278, 151] width 243 height 11
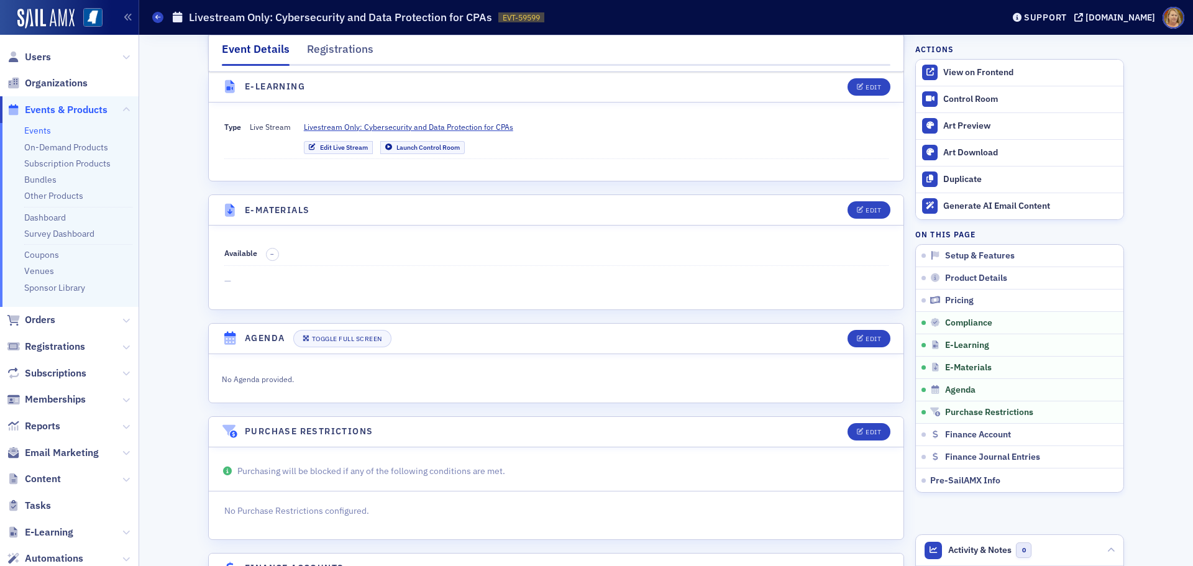
scroll to position [1616, 0]
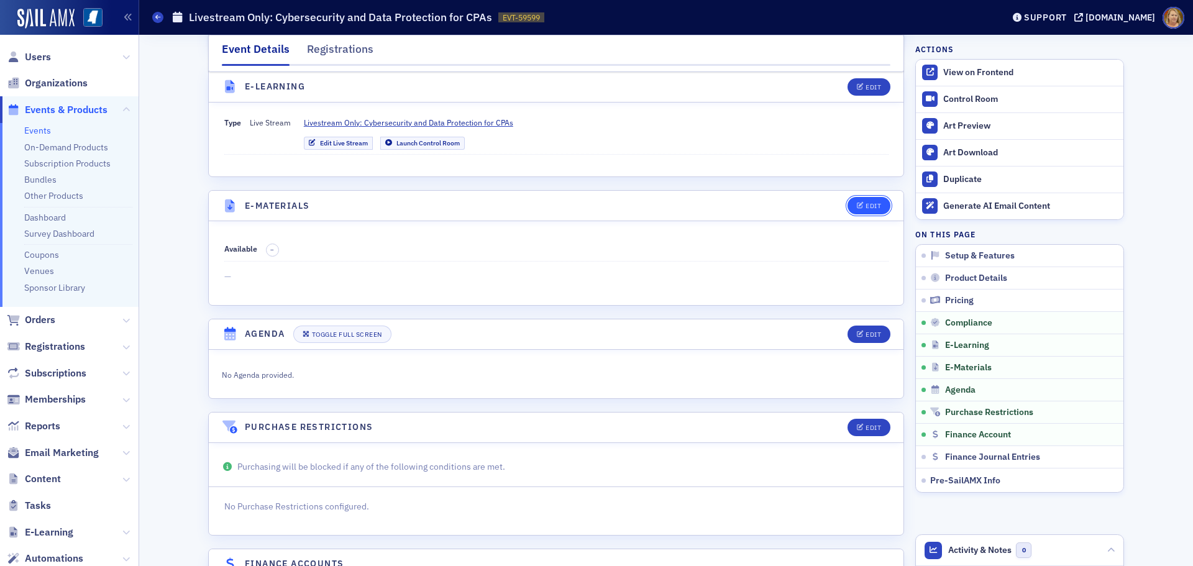
click at [857, 203] on icon "button" at bounding box center [860, 206] width 7 height 7
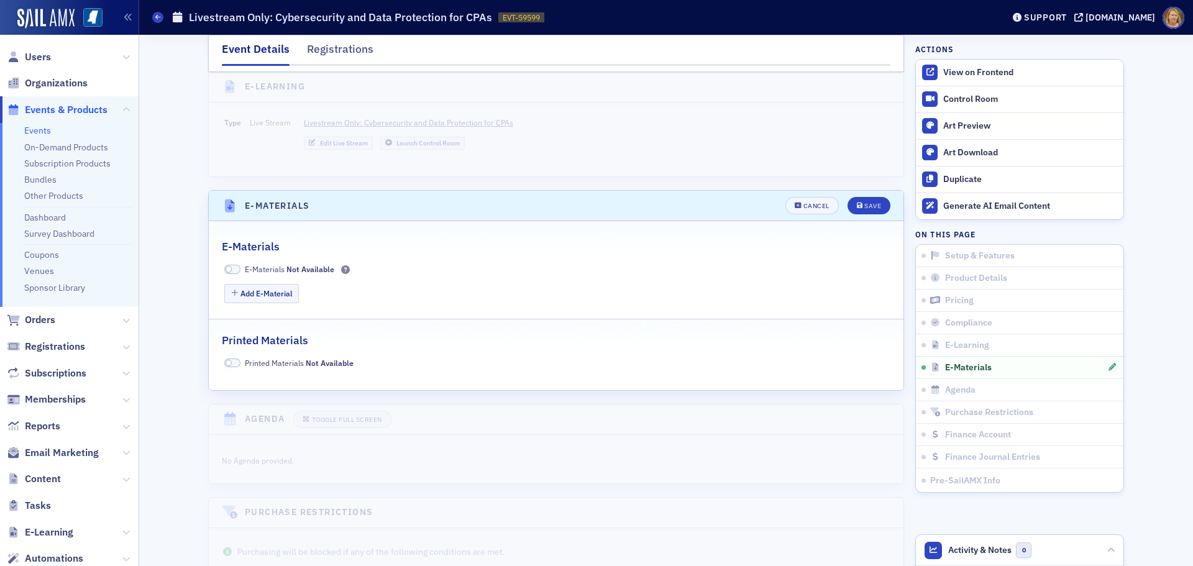
scroll to position [1734, 0]
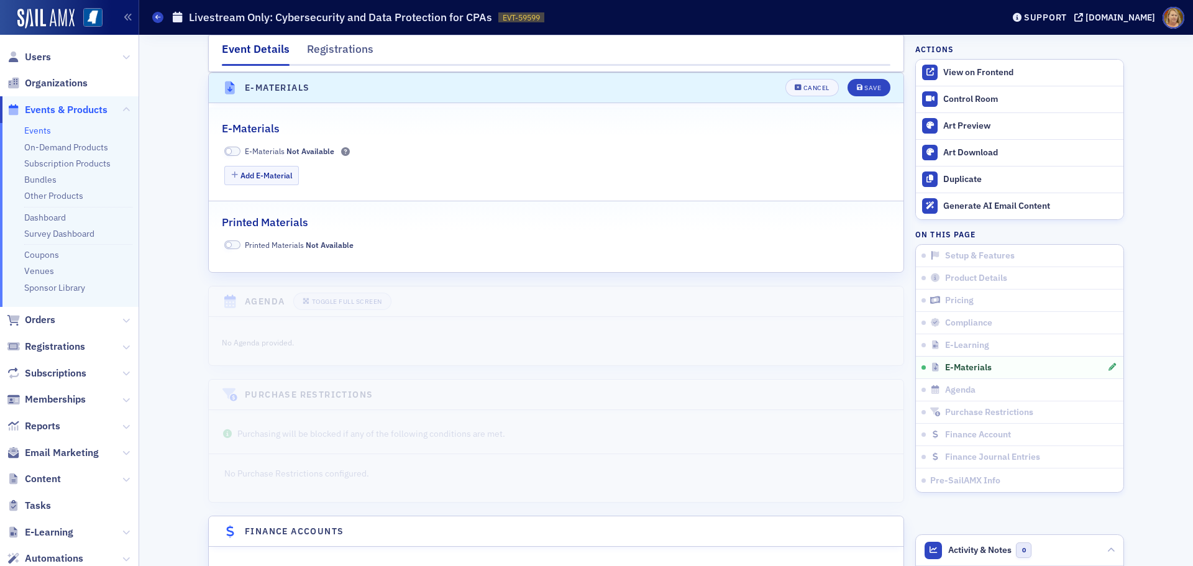
click at [229, 150] on span at bounding box center [232, 151] width 16 height 9
click at [245, 173] on button "Add E-Material" at bounding box center [261, 175] width 75 height 19
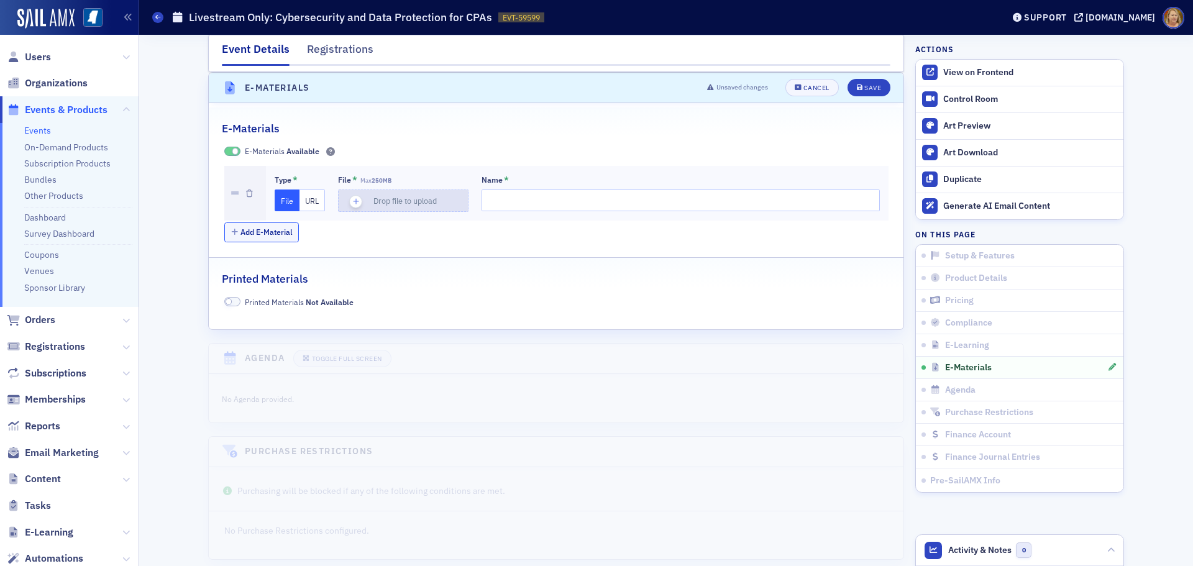
type input "Cybersecurity-&-Data-Protection-for-CPAs-ppt"
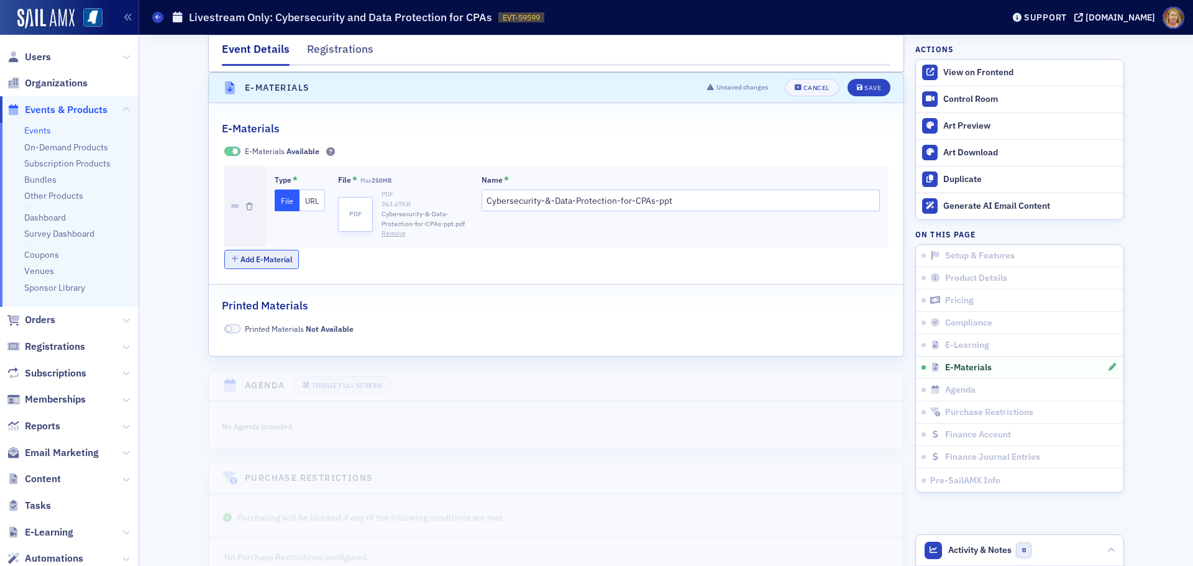
click at [238, 259] on button "Add E-Material" at bounding box center [261, 259] width 75 height 19
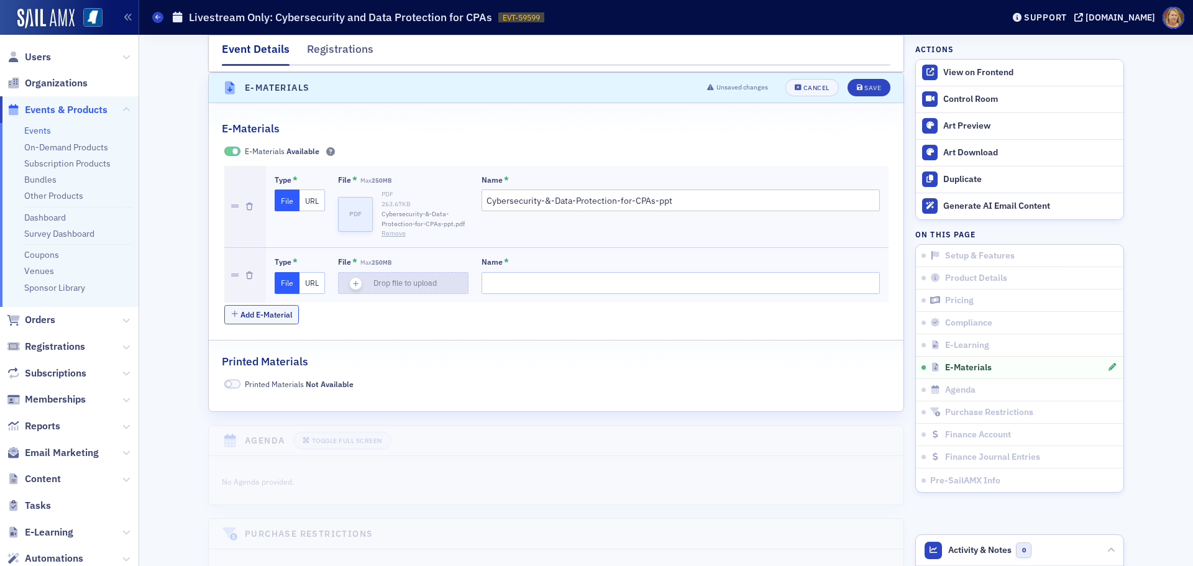
type input "Cybersecurity-&-Data-Protection-for-CPAs"
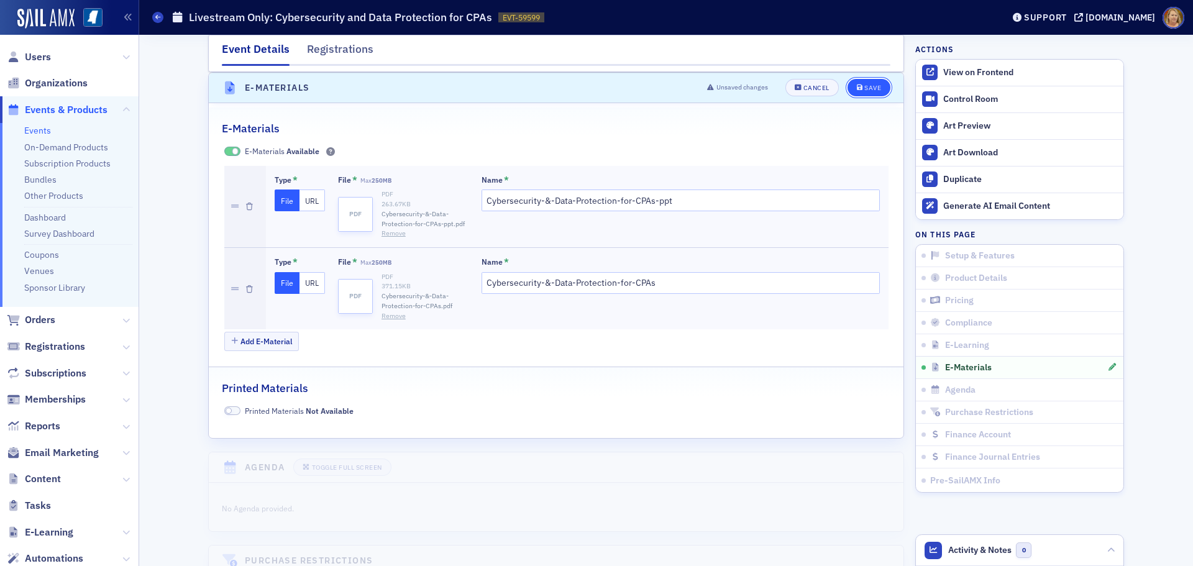
click at [871, 90] on div "Save" at bounding box center [872, 88] width 17 height 7
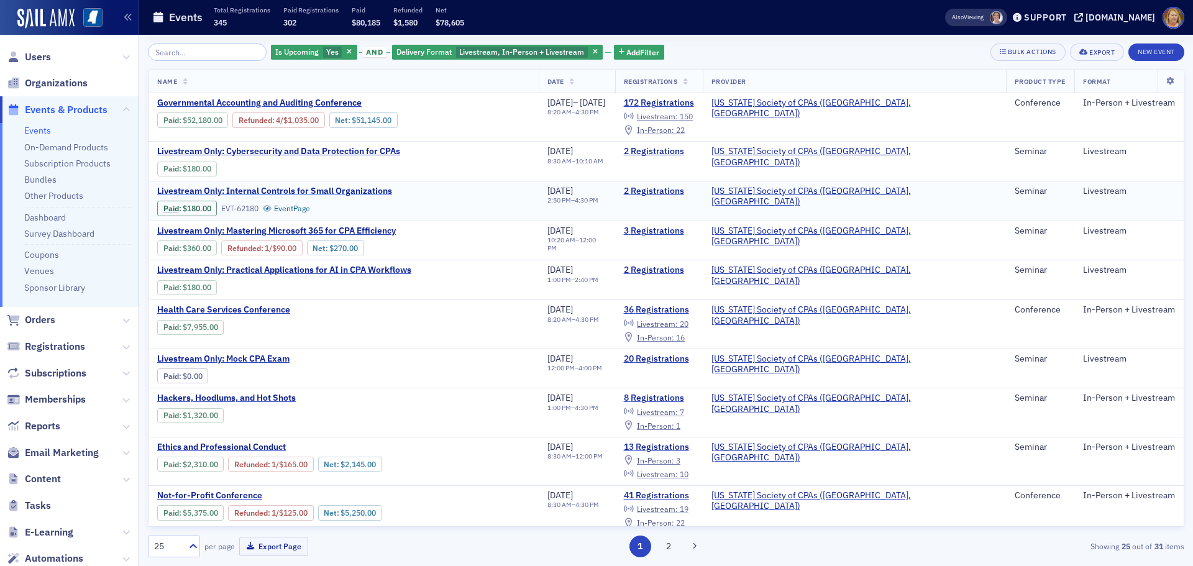
click at [310, 190] on span "Livestream Only: Internal Controls for Small Organizations" at bounding box center [274, 191] width 235 height 11
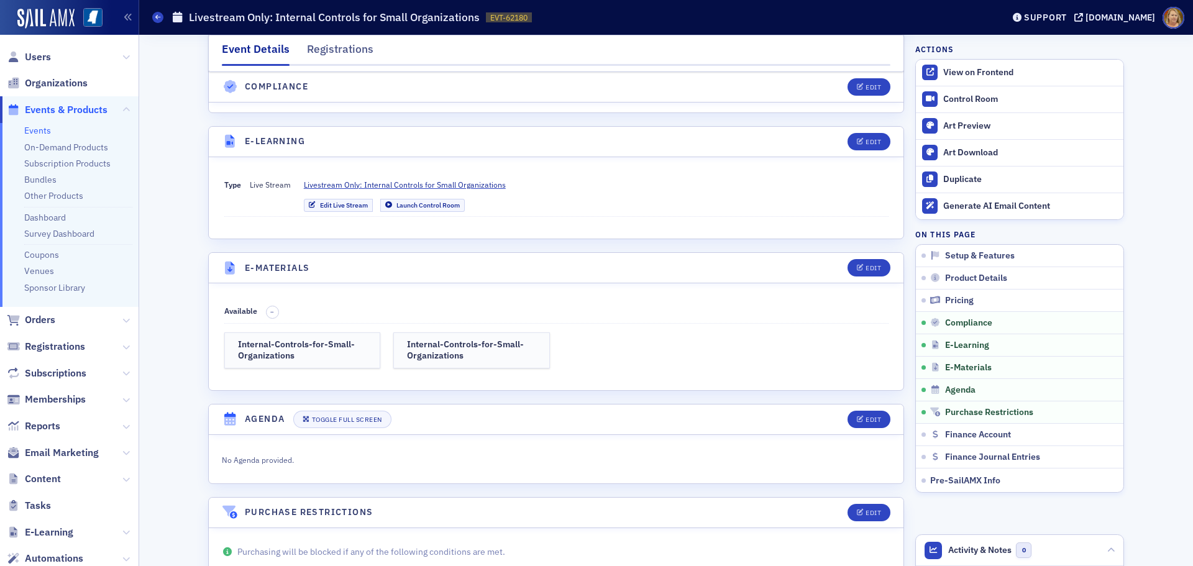
scroll to position [1616, 0]
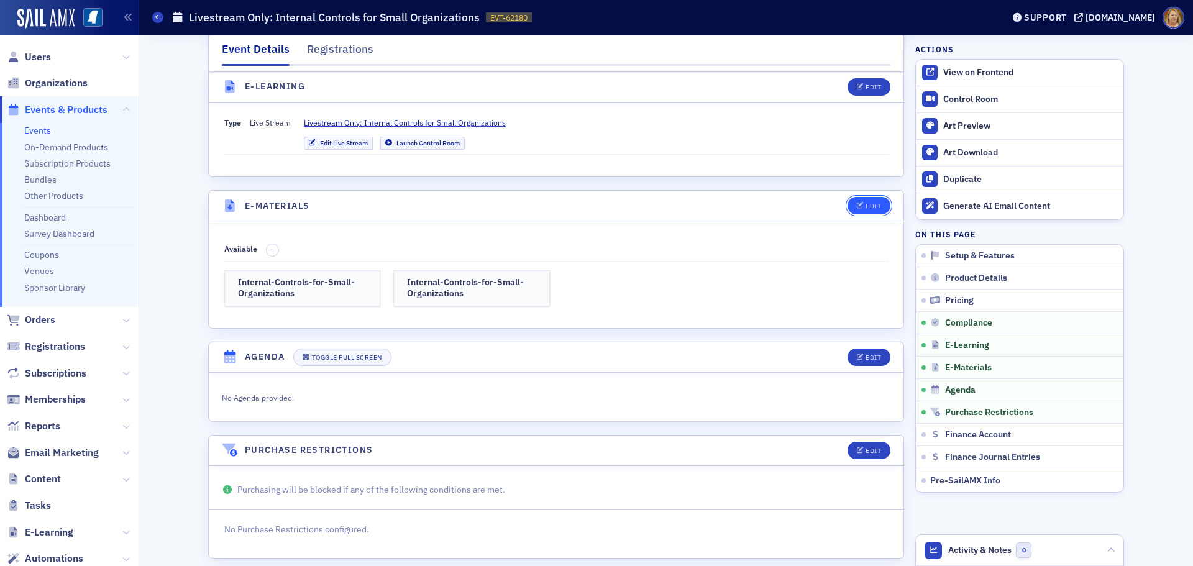
click at [863, 201] on button "Edit" at bounding box center [869, 205] width 43 height 17
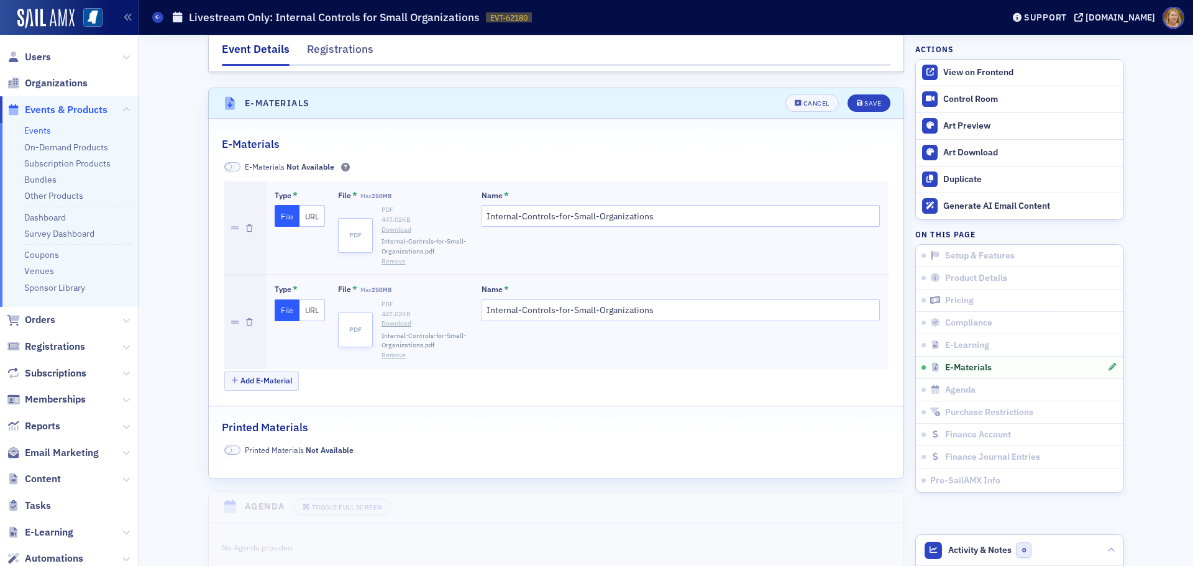
scroll to position [1734, 0]
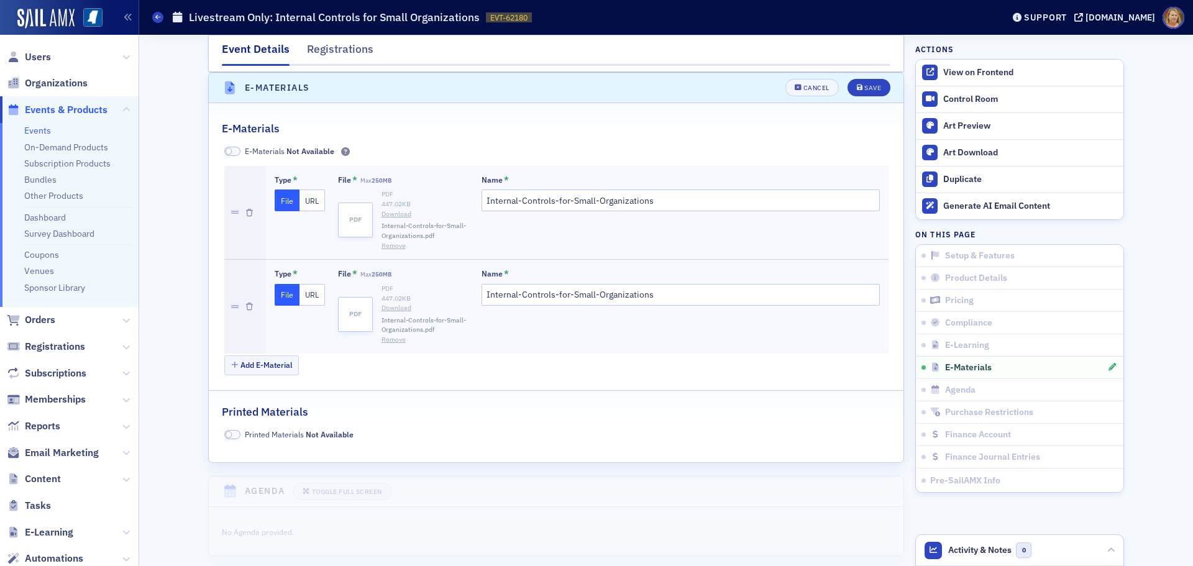
click at [230, 149] on span at bounding box center [232, 151] width 16 height 9
click at [858, 91] on button "Save" at bounding box center [869, 87] width 43 height 17
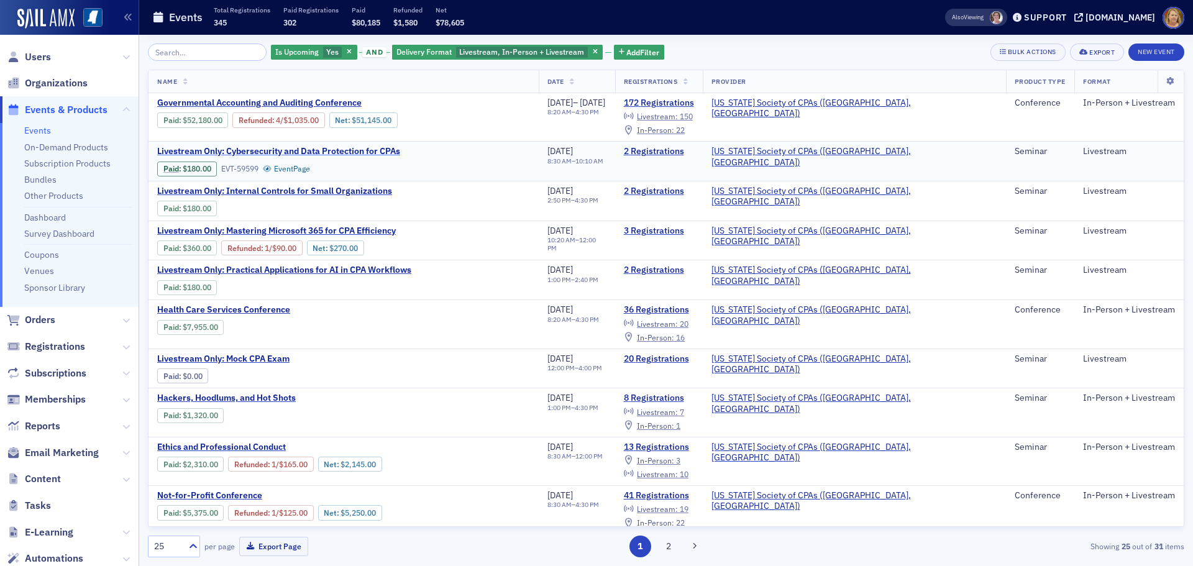
click at [318, 149] on span "Livestream Only: Cybersecurity and Data Protection for CPAs" at bounding box center [278, 151] width 243 height 11
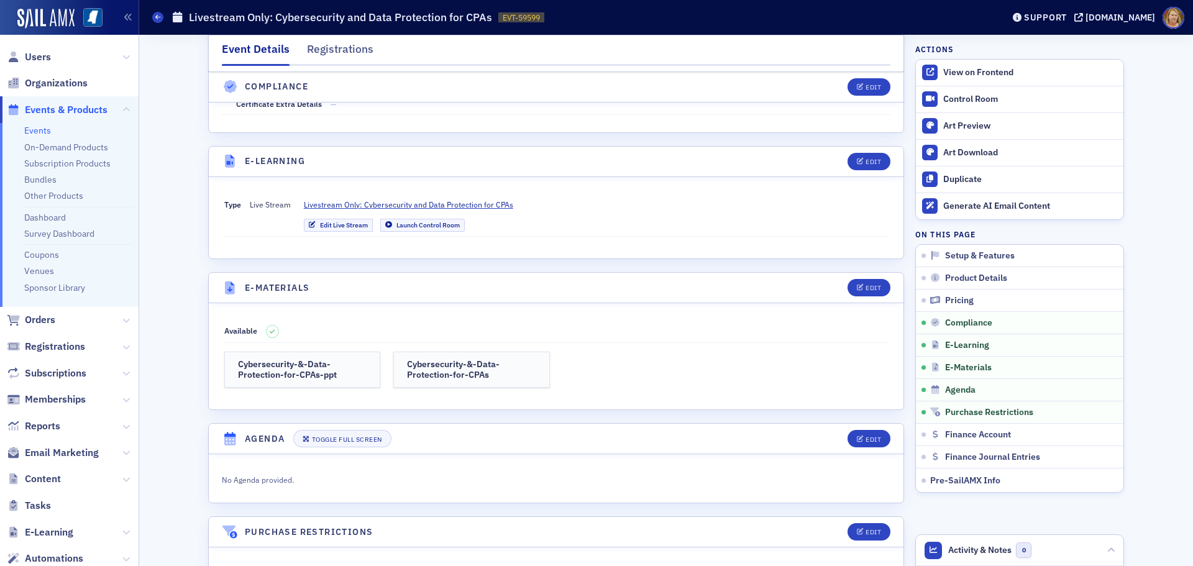
scroll to position [1553, 0]
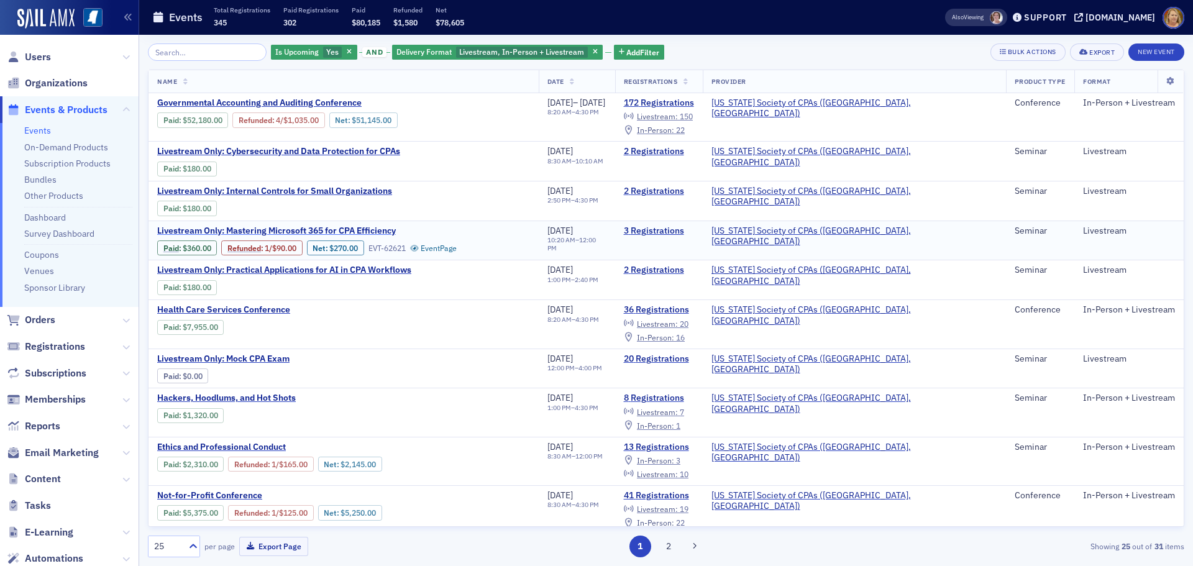
click at [276, 231] on span "Livestream Only: Mastering Microsoft 365 for CPA Efficiency" at bounding box center [276, 231] width 239 height 11
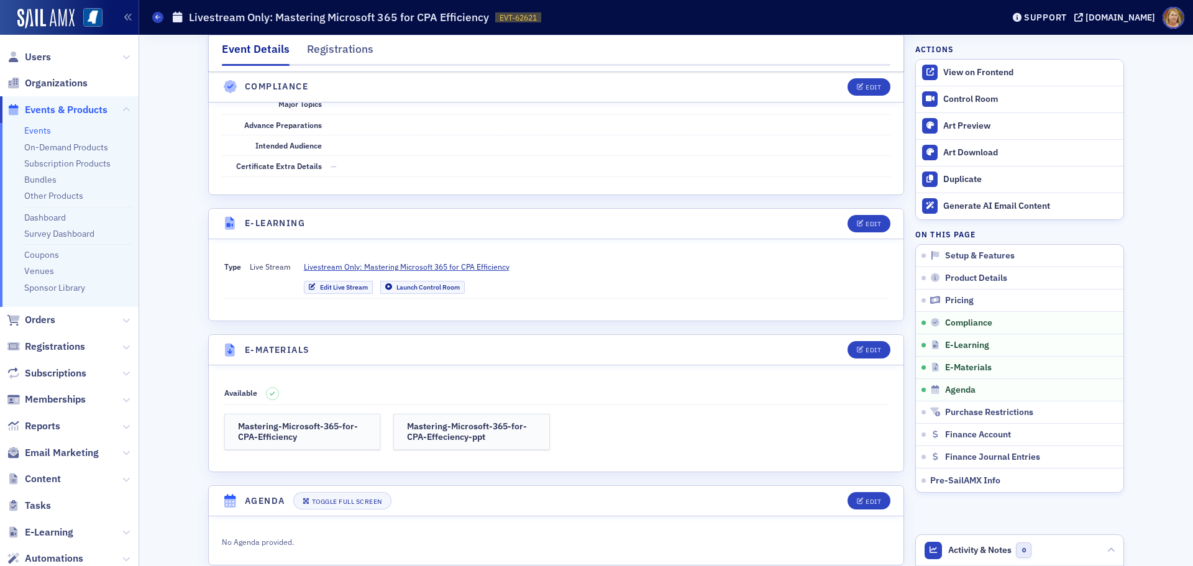
scroll to position [1491, 0]
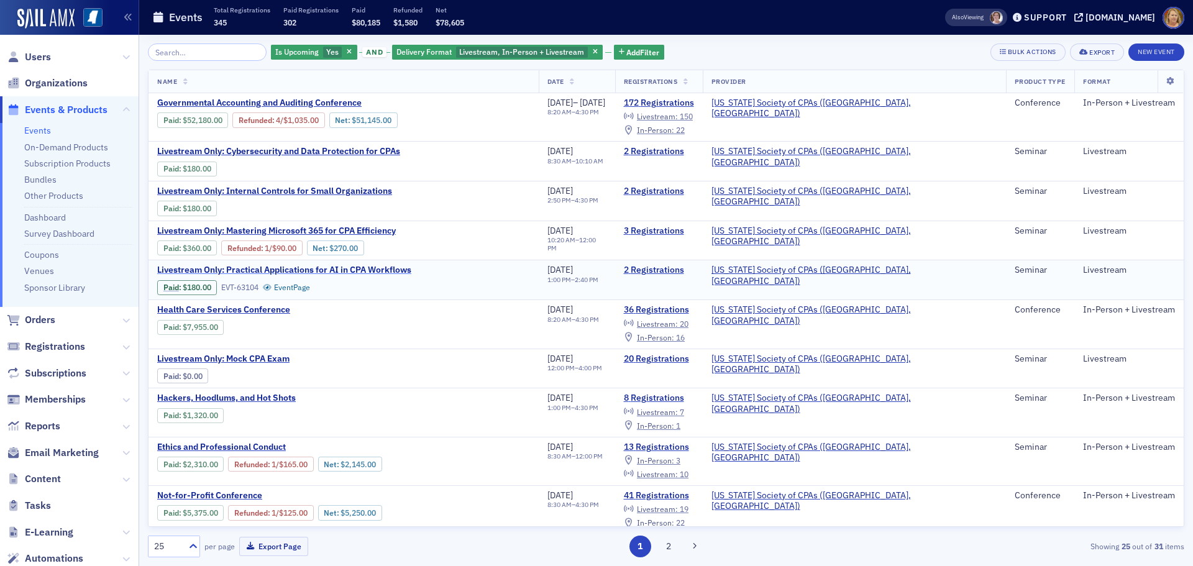
click at [338, 267] on span "Livestream Only: Practical Applications for AI in CPA Workflows" at bounding box center [284, 270] width 254 height 11
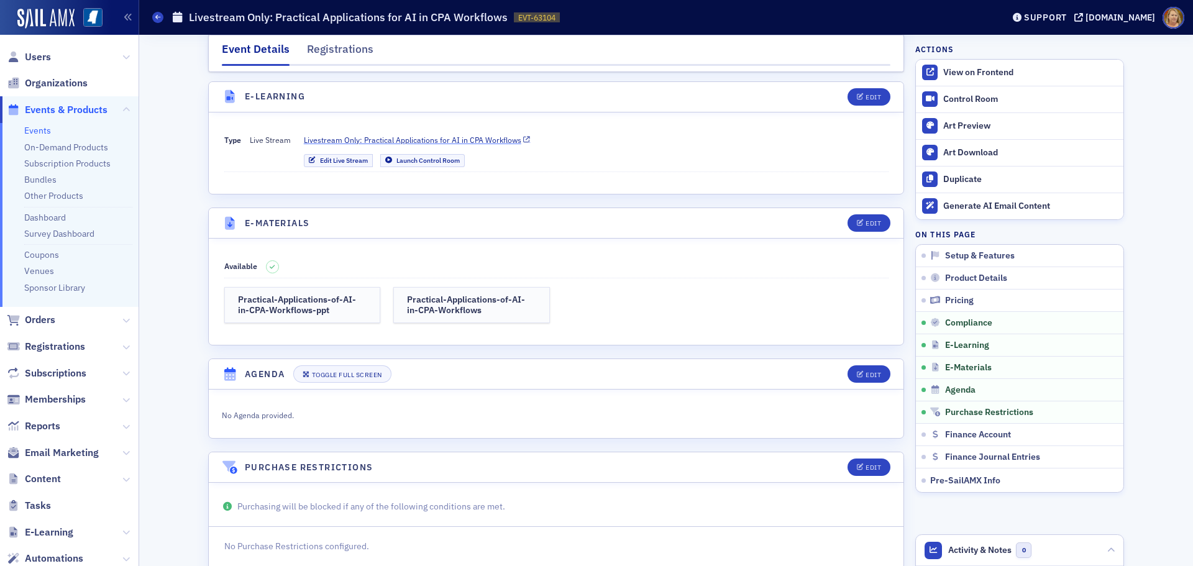
scroll to position [1616, 0]
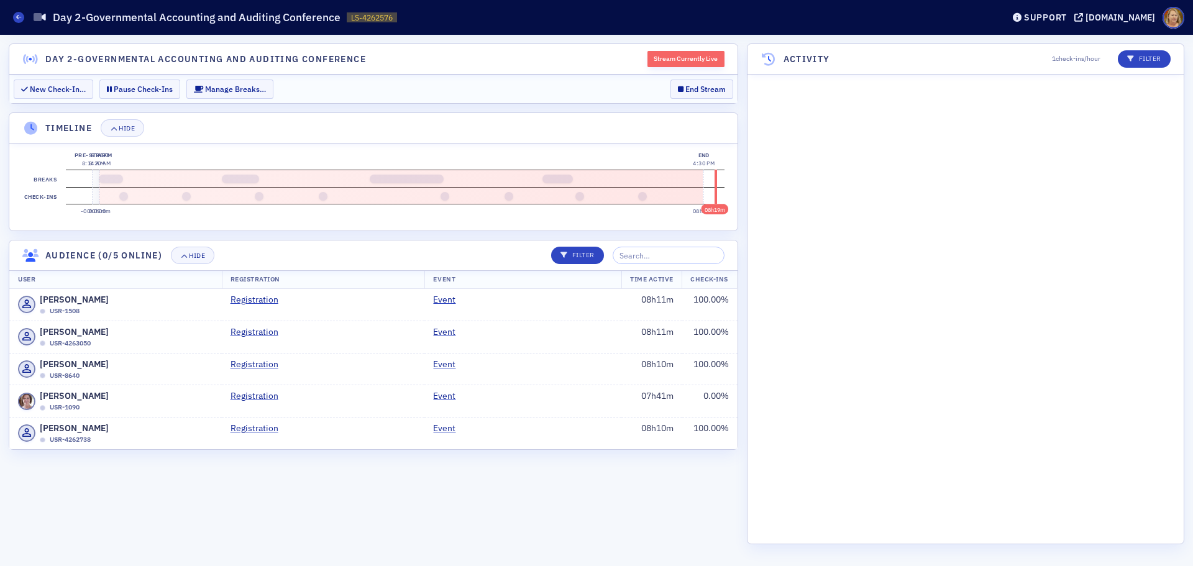
scroll to position [32046, 0]
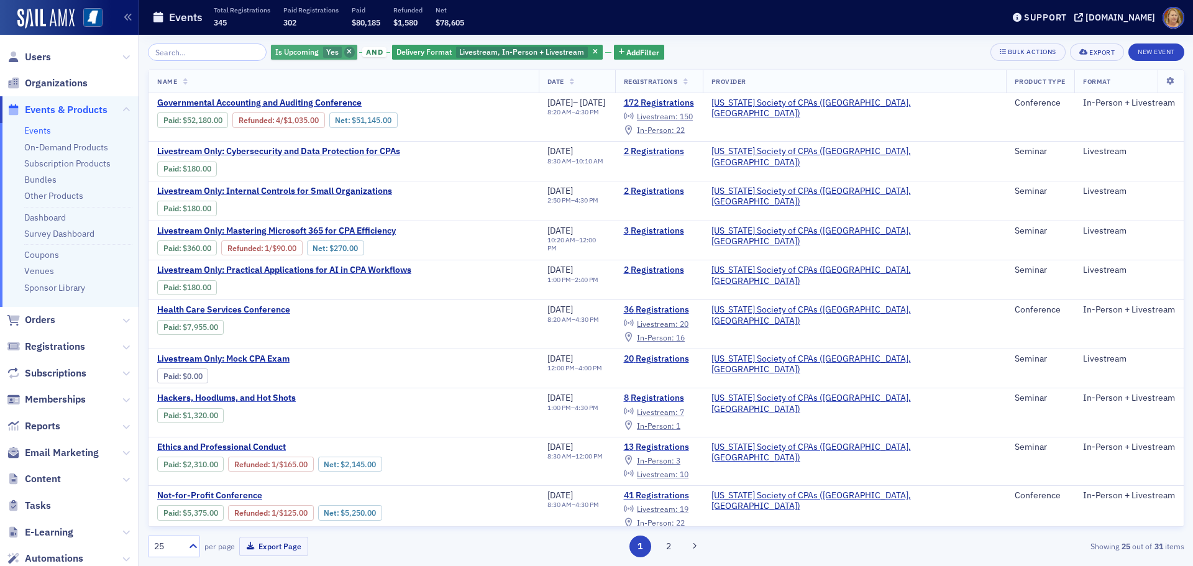
click at [347, 54] on icon "button" at bounding box center [349, 52] width 5 height 7
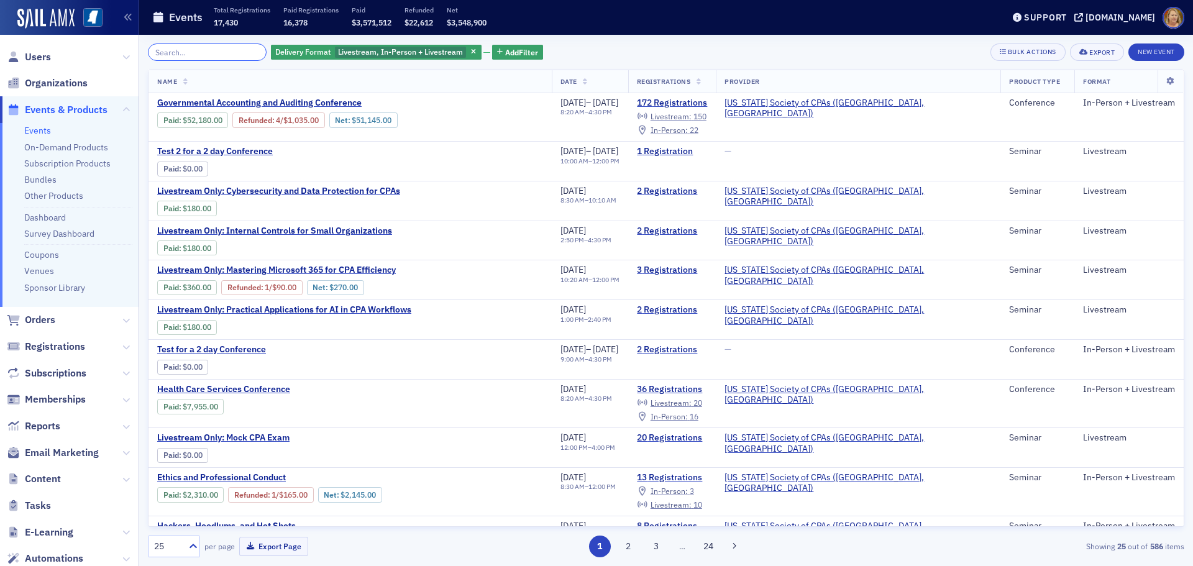
click at [237, 48] on input "search" at bounding box center [207, 51] width 119 height 17
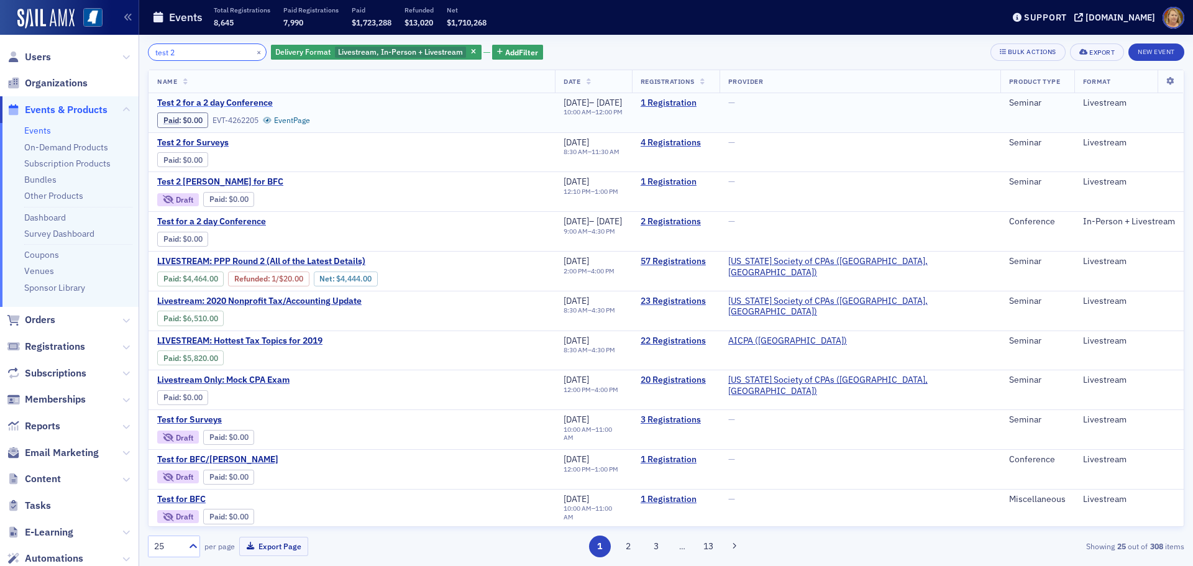
type input "test 2"
click at [232, 99] on span "Test 2 for a 2 day Conference" at bounding box center [261, 103] width 209 height 11
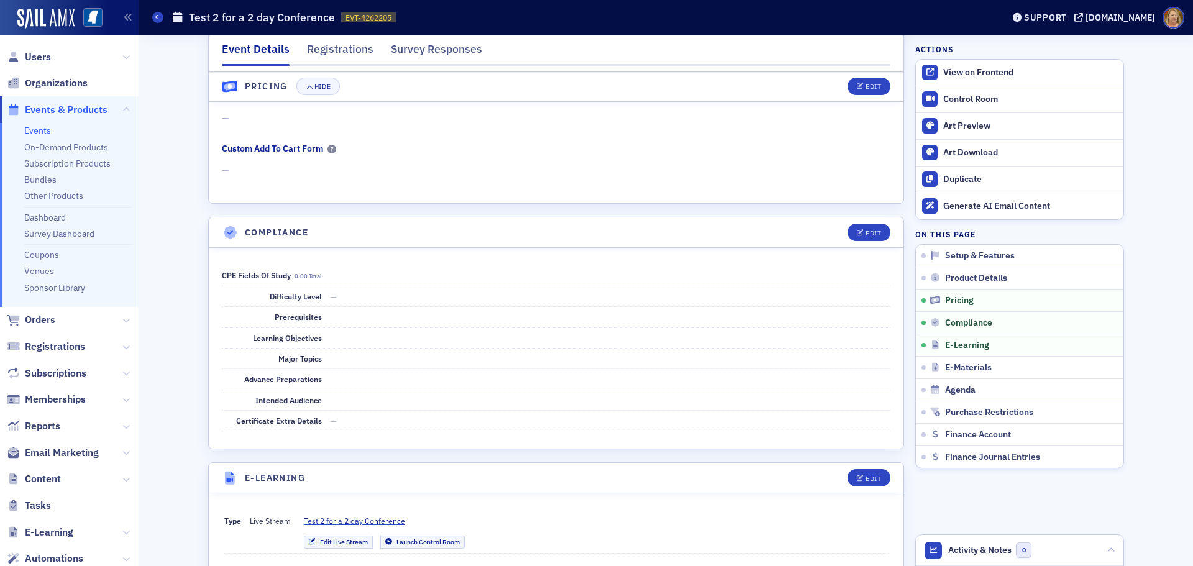
scroll to position [1243, 0]
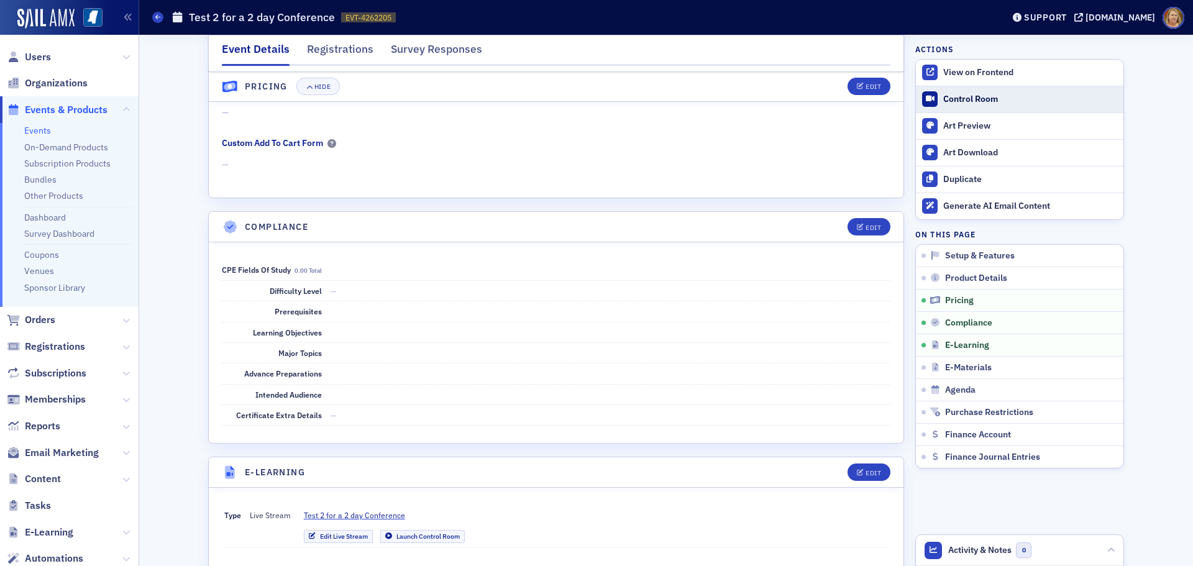
click at [946, 93] on link "Control Room" at bounding box center [1020, 99] width 208 height 26
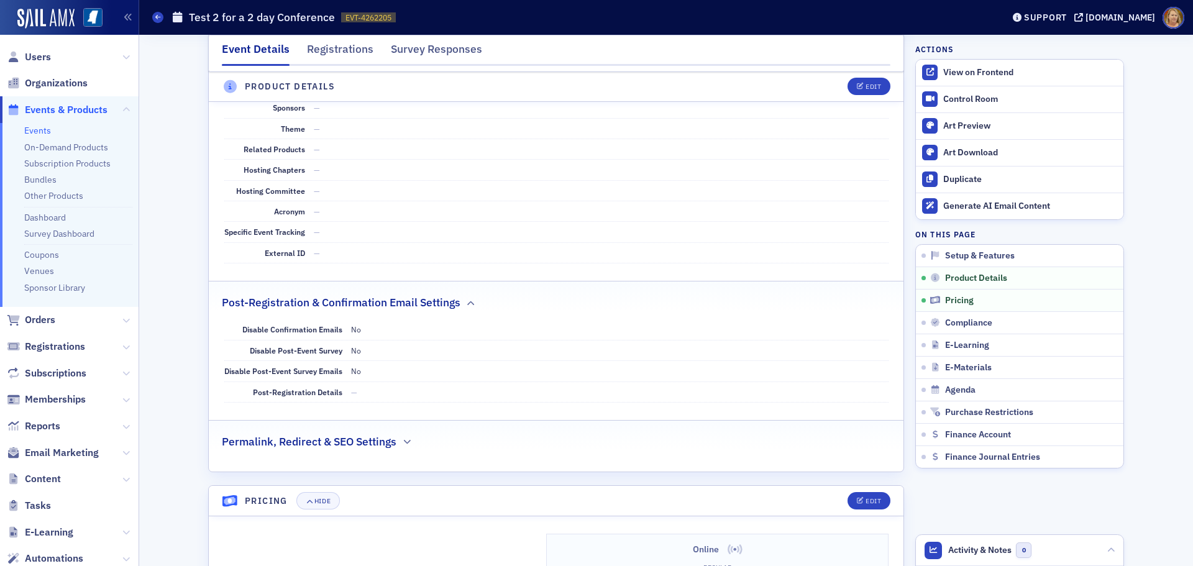
scroll to position [668, 0]
click at [870, 85] on div "Edit" at bounding box center [874, 87] width 16 height 7
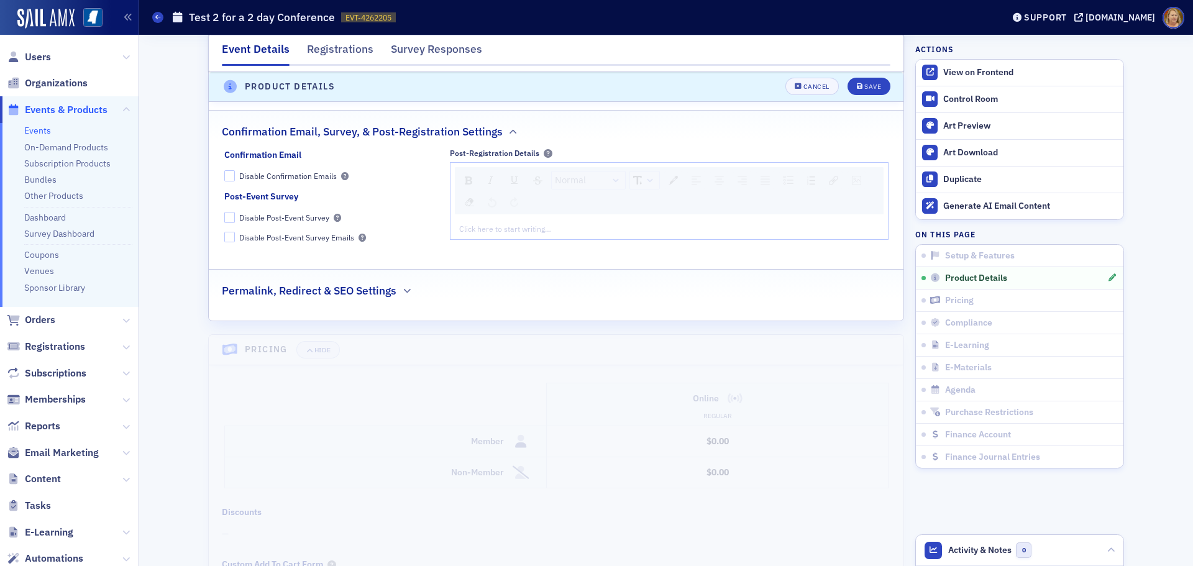
scroll to position [1154, 0]
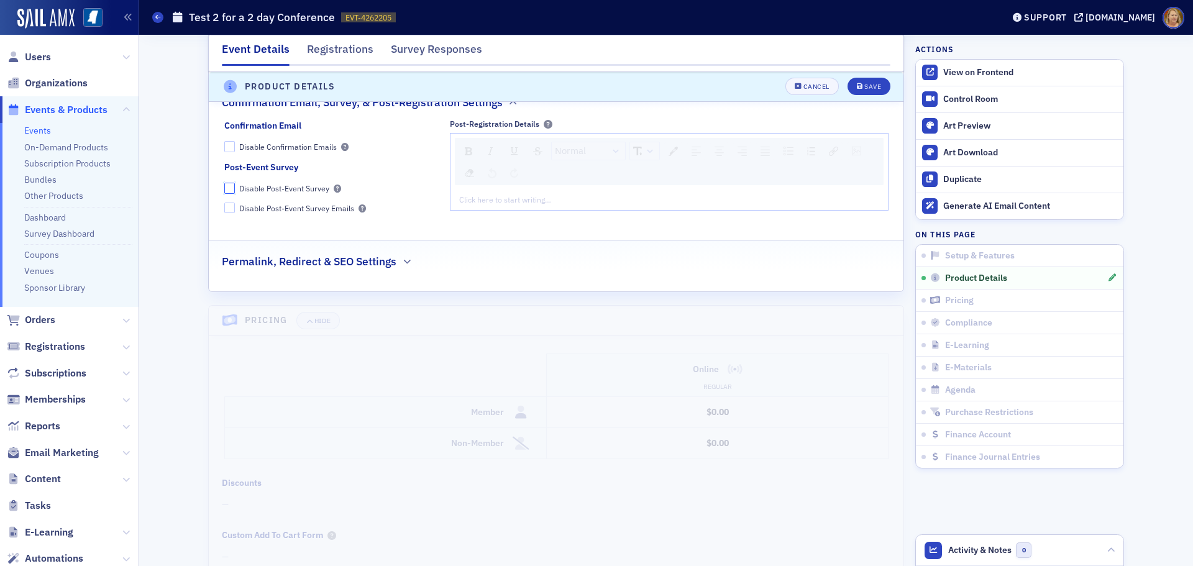
click at [224, 189] on input "Disable Post-Event Survey" at bounding box center [229, 188] width 11 height 11
checkbox input "true"
click at [228, 148] on input "Disable Confirmation Emails" at bounding box center [229, 146] width 11 height 11
checkbox input "true"
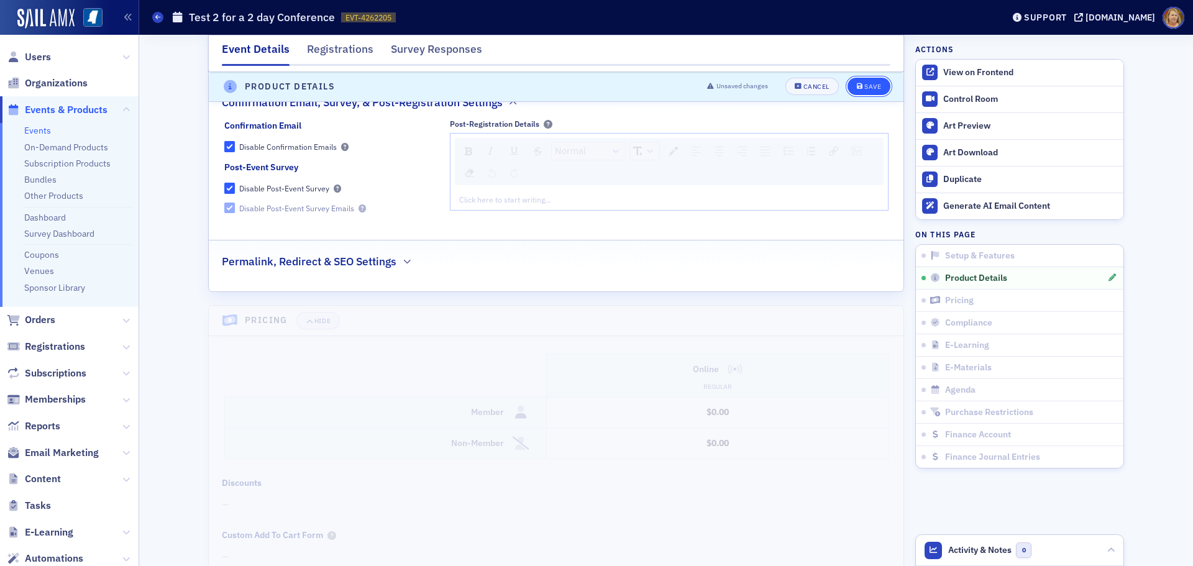
click at [858, 85] on span "Save" at bounding box center [869, 87] width 24 height 7
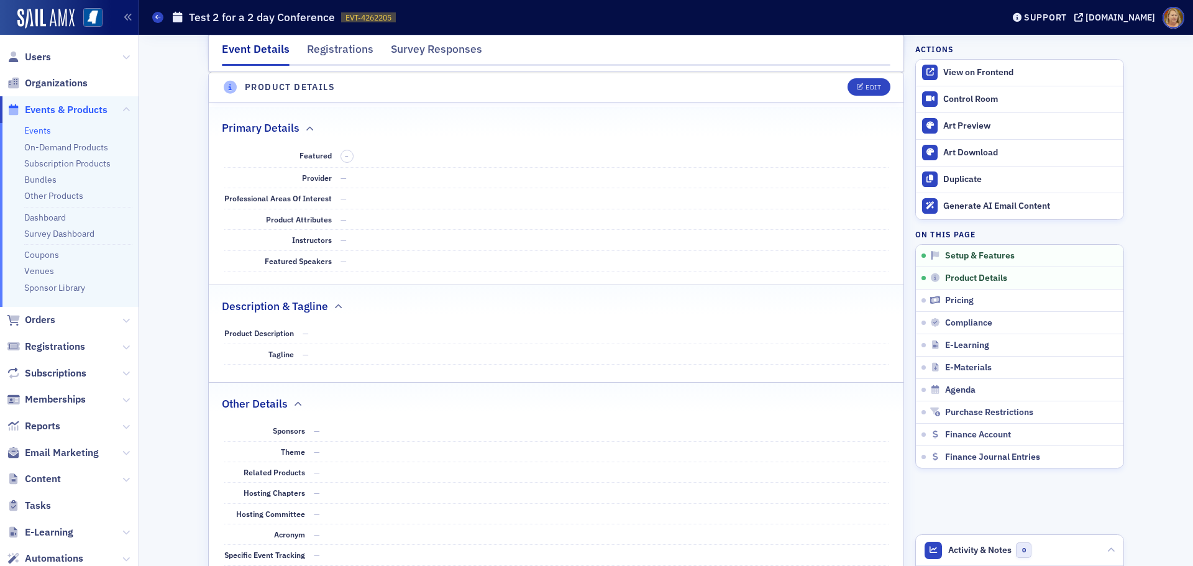
scroll to position [347, 0]
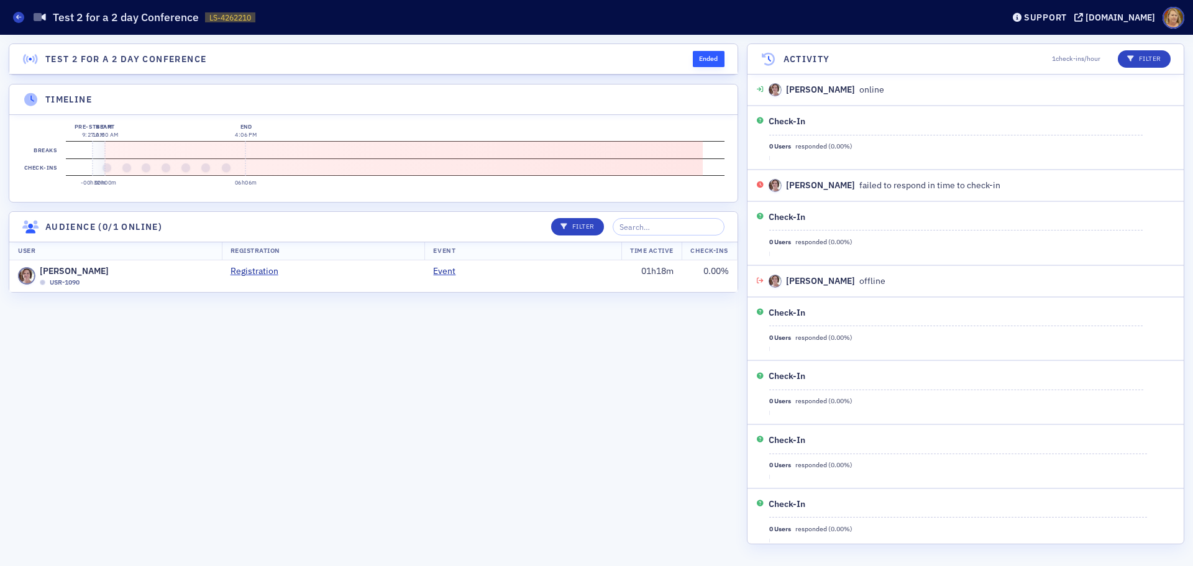
scroll to position [73, 0]
